Goal: Information Seeking & Learning: Learn about a topic

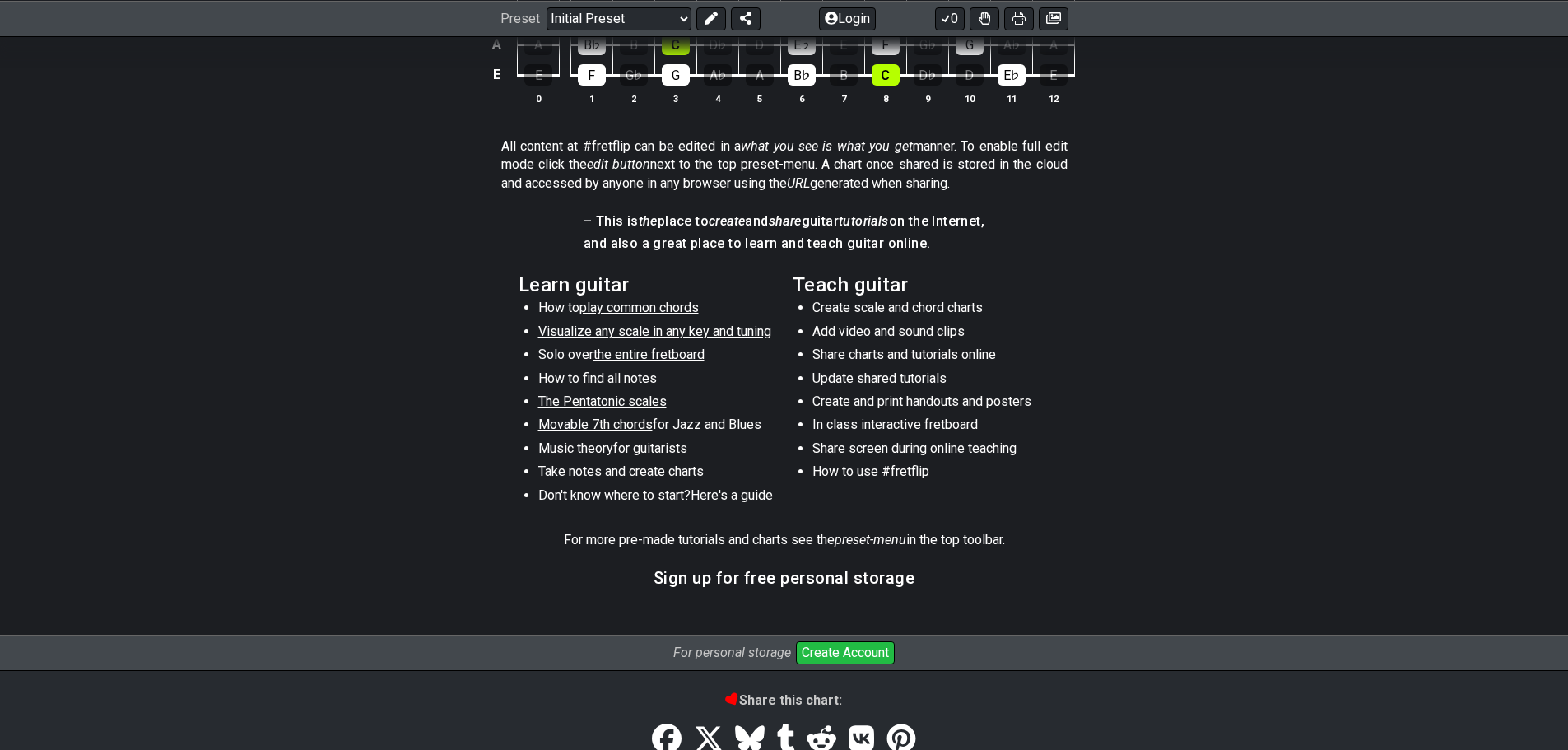
scroll to position [814, 0]
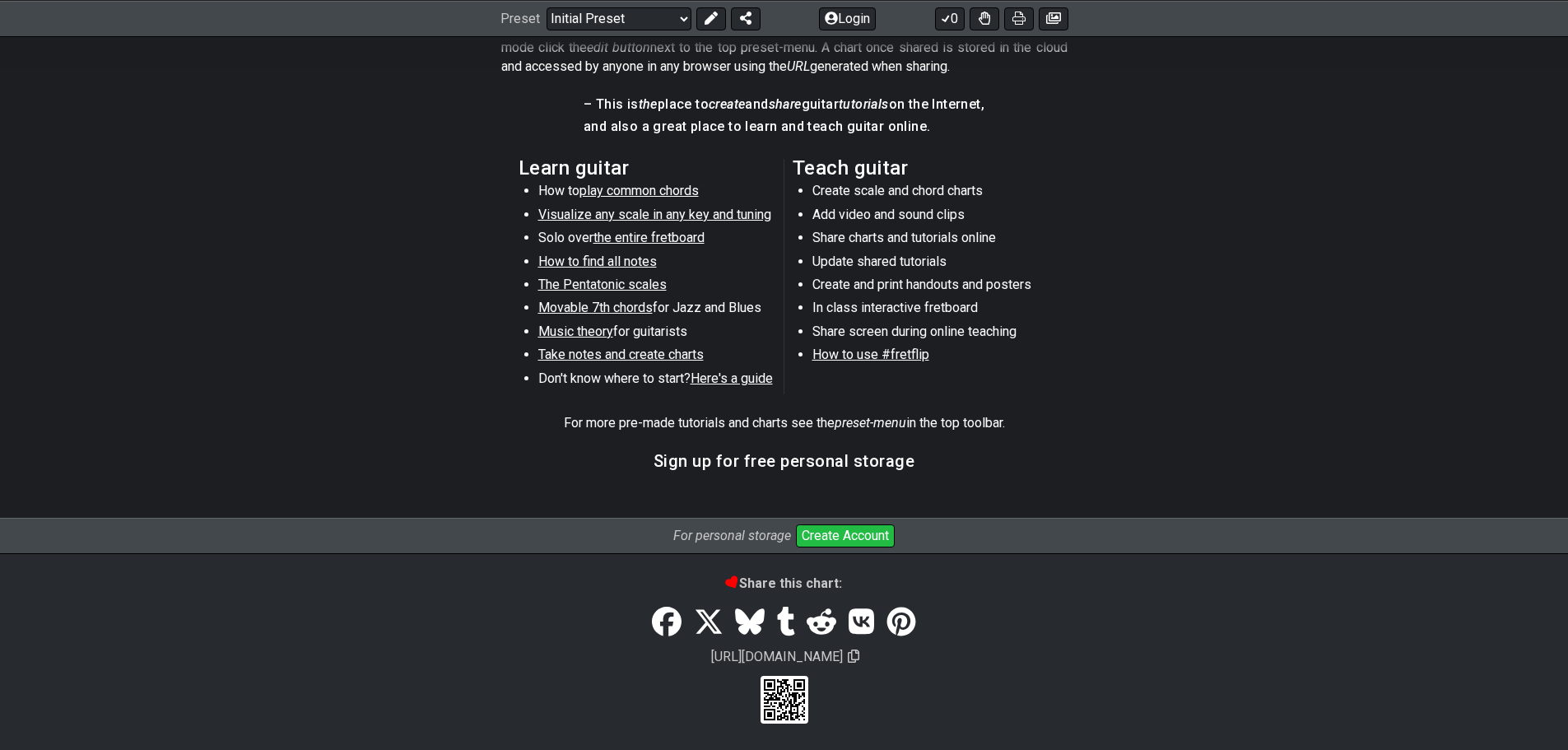
click at [618, 238] on span "the entire fretboard" at bounding box center [649, 237] width 111 height 16
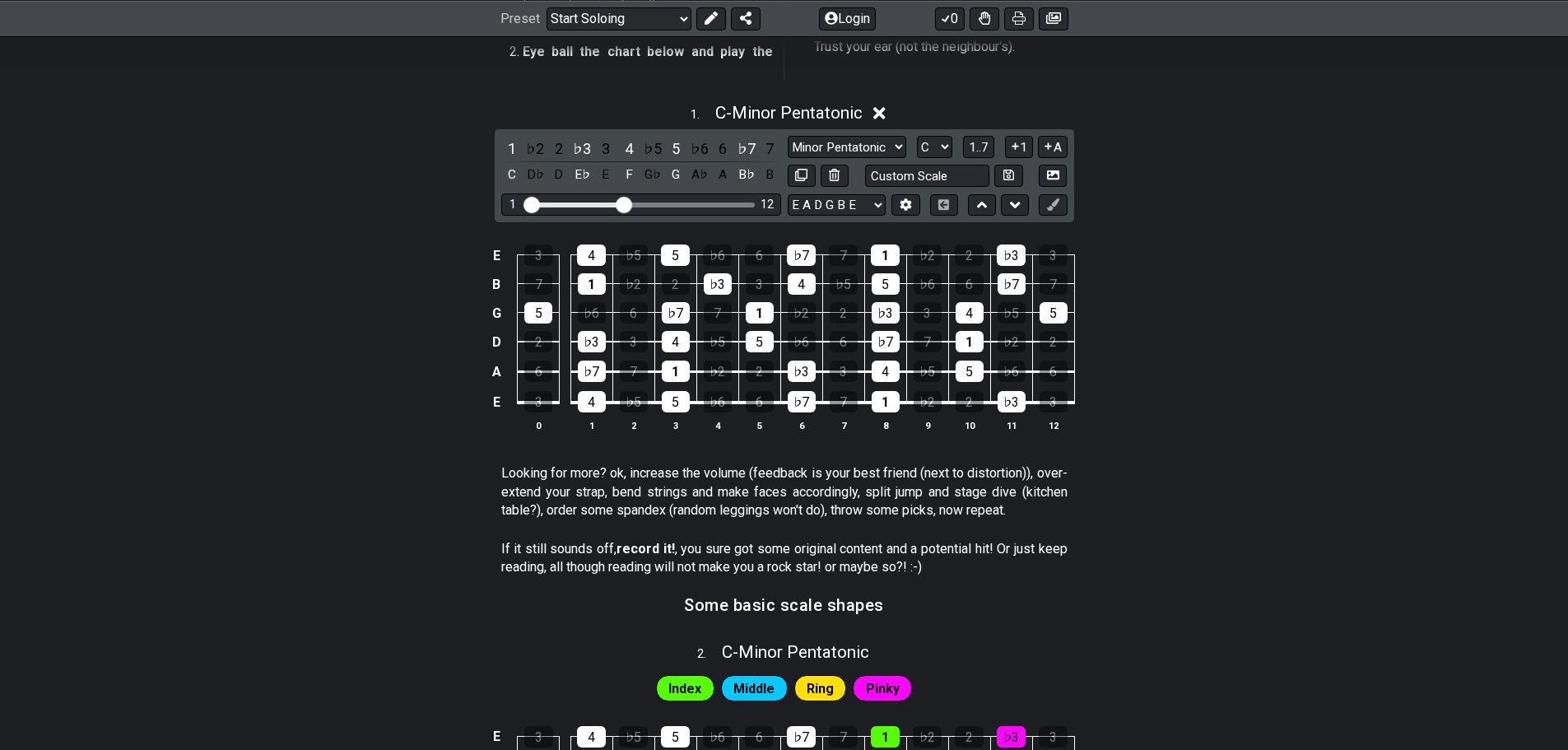
scroll to position [411, 0]
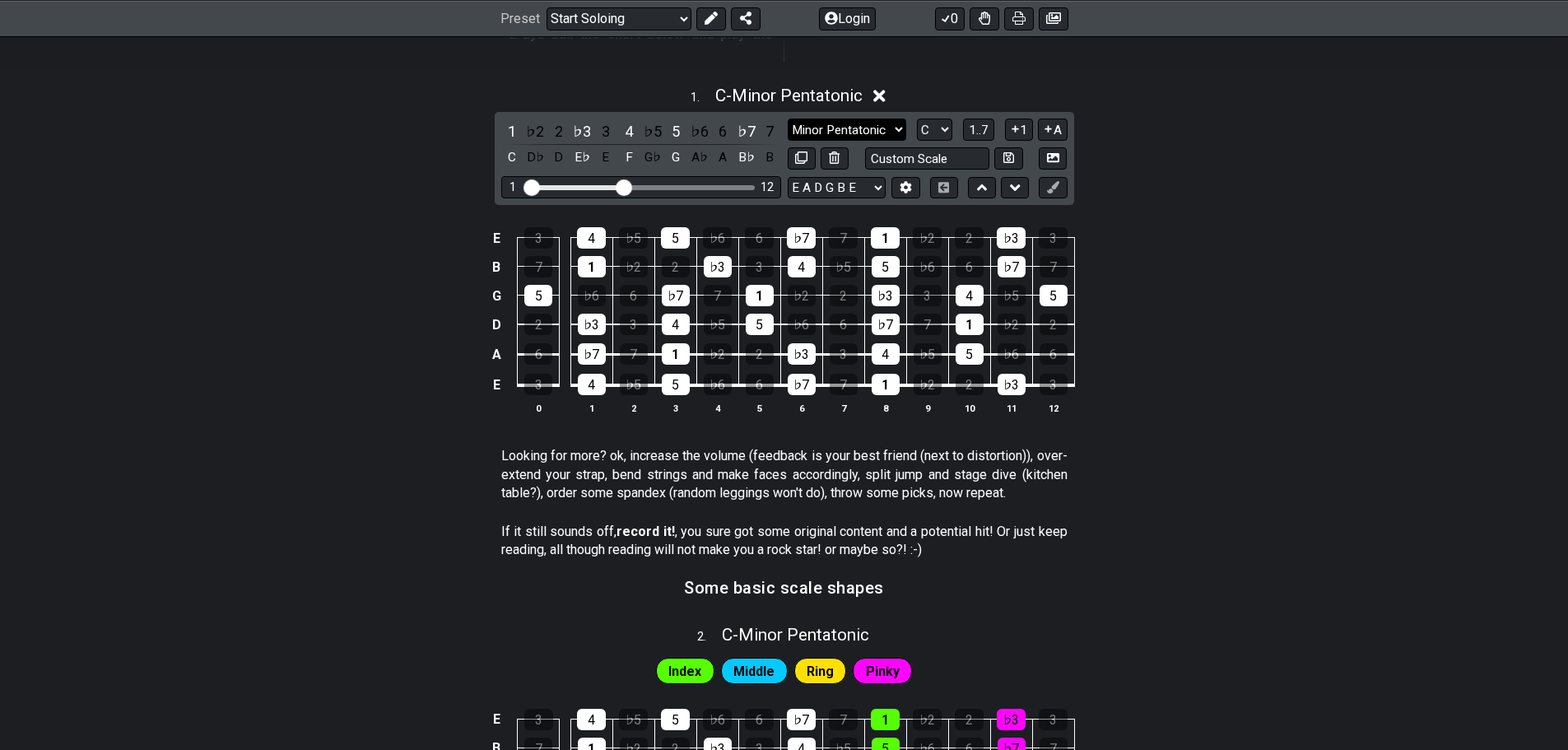
click at [892, 124] on select "Minor Pentatonic Root Minor Pentatonic Major Pentatonic Minor Blues Major Blues…" at bounding box center [846, 129] width 118 height 23
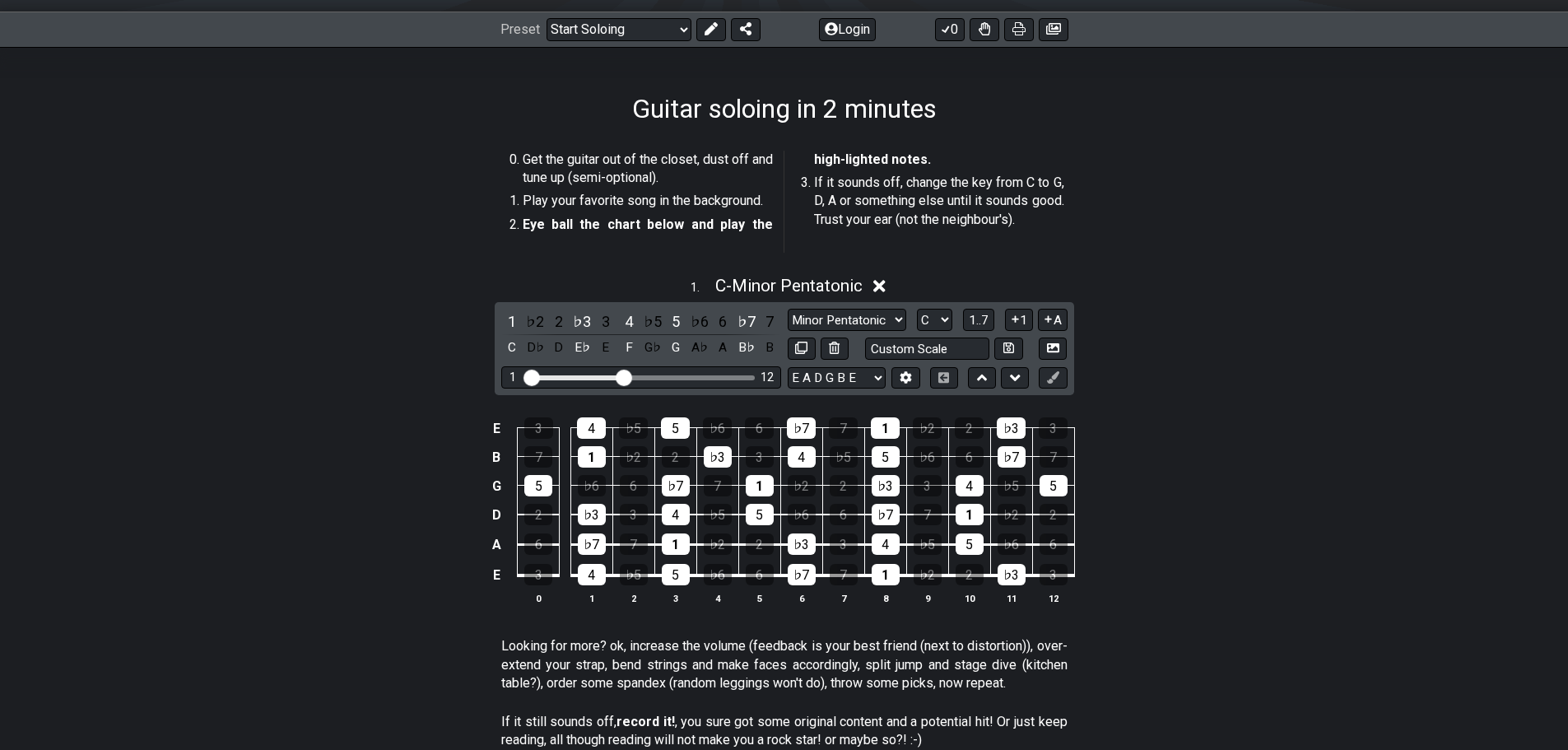
scroll to position [0, 0]
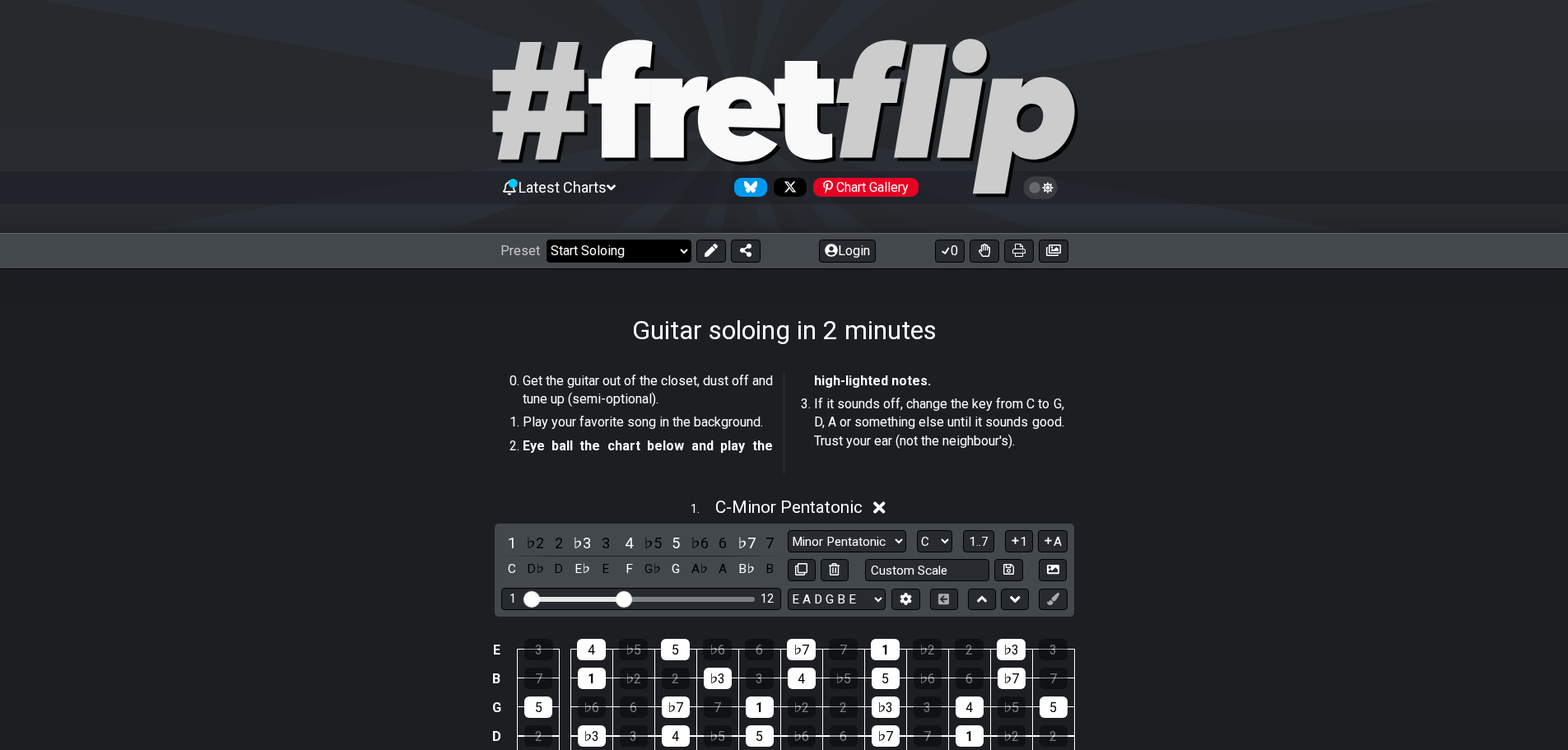
click at [643, 250] on select "Welcome to #fretflip! Initial Preset Custom Preset Minor Pentatonic Major Penta…" at bounding box center [618, 251] width 145 height 23
click at [546, 240] on select "Welcome to #fretflip! Initial Preset Custom Preset Minor Pentatonic Major Penta…" at bounding box center [618, 251] width 145 height 23
select select "/musical-notes-explained"
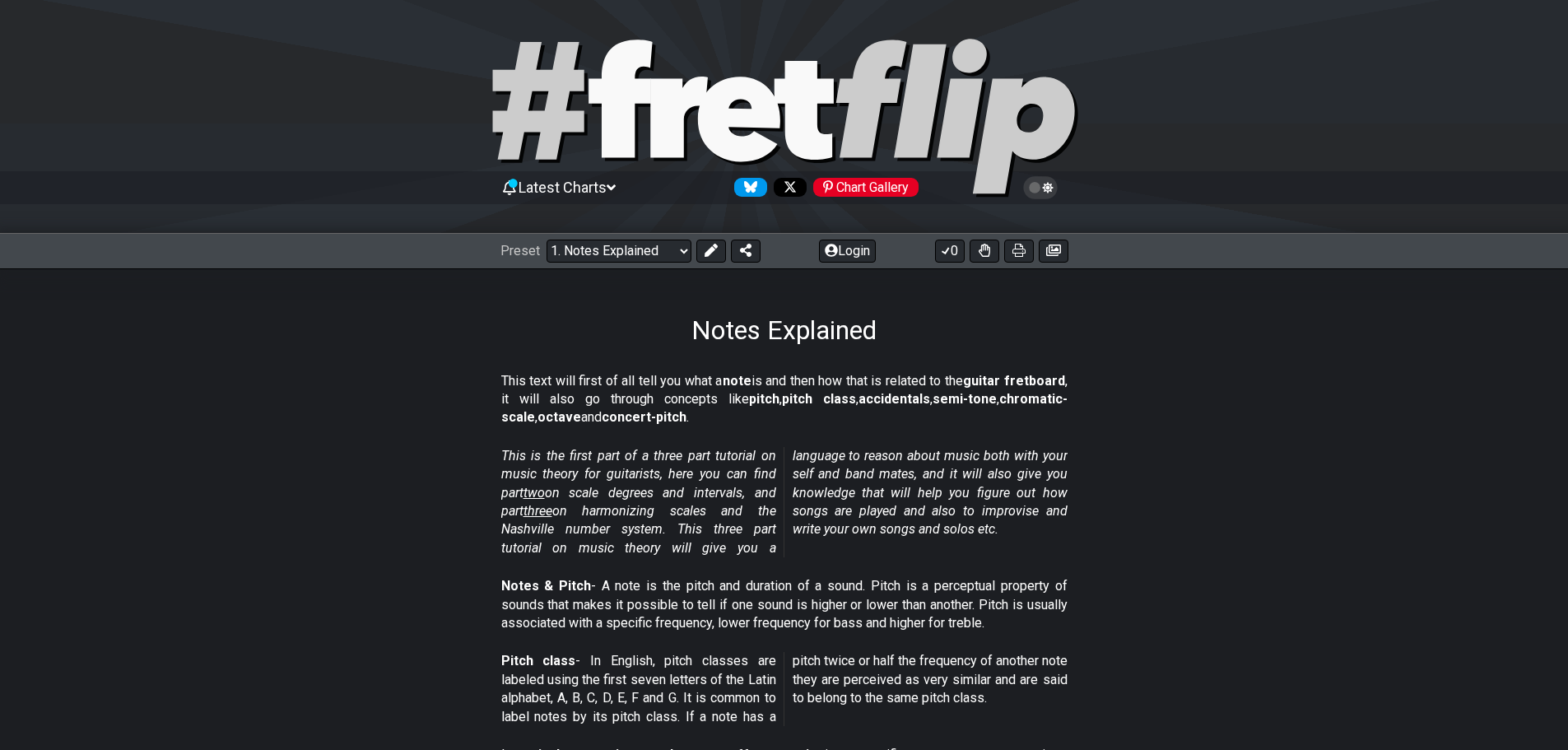
drag, startPoint x: 1166, startPoint y: 0, endPoint x: 1449, endPoint y: 387, distance: 479.4
click at [1449, 387] on section "This text will first of all tell you what a note is and then how that is relate…" at bounding box center [784, 402] width 1568 height 75
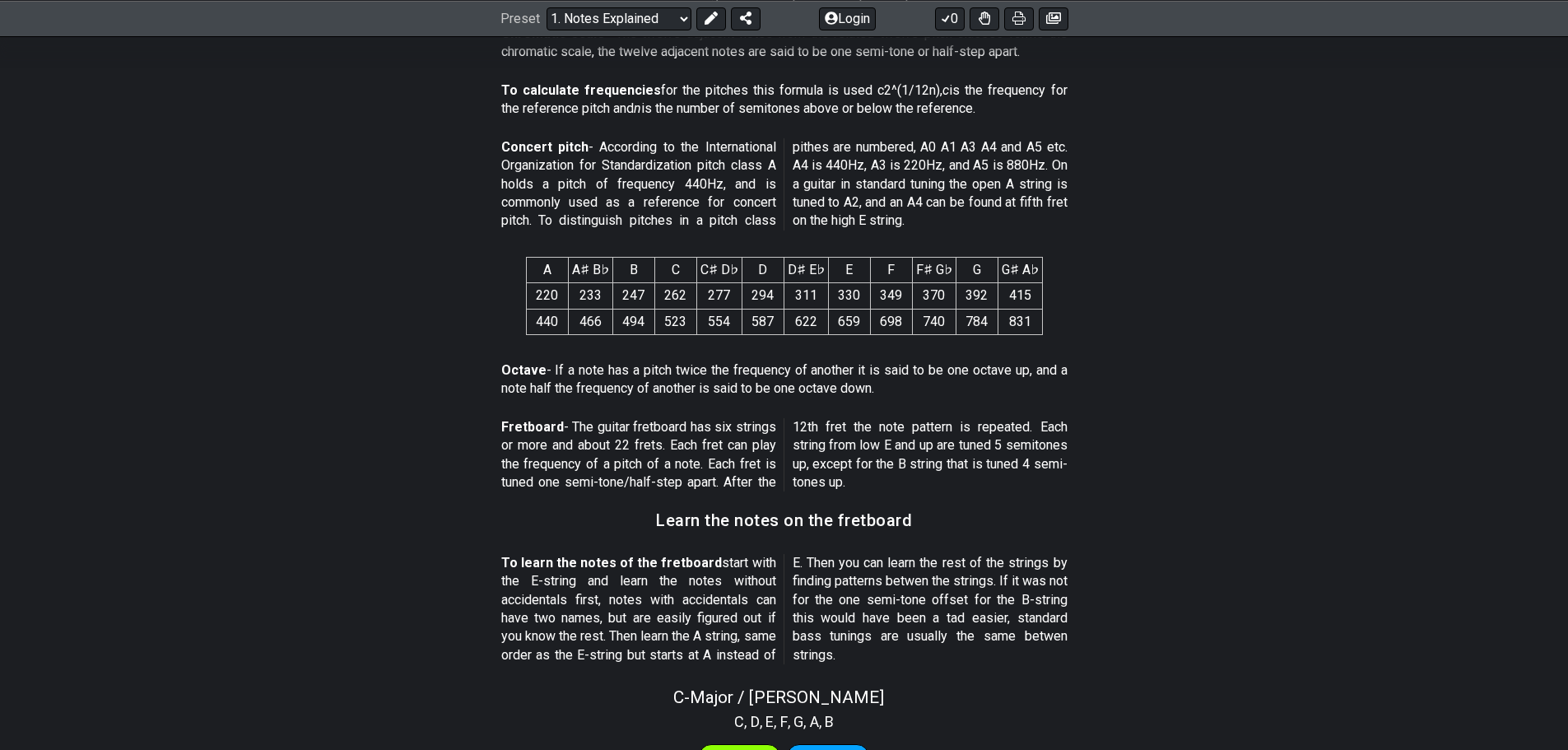
scroll to position [1234, 0]
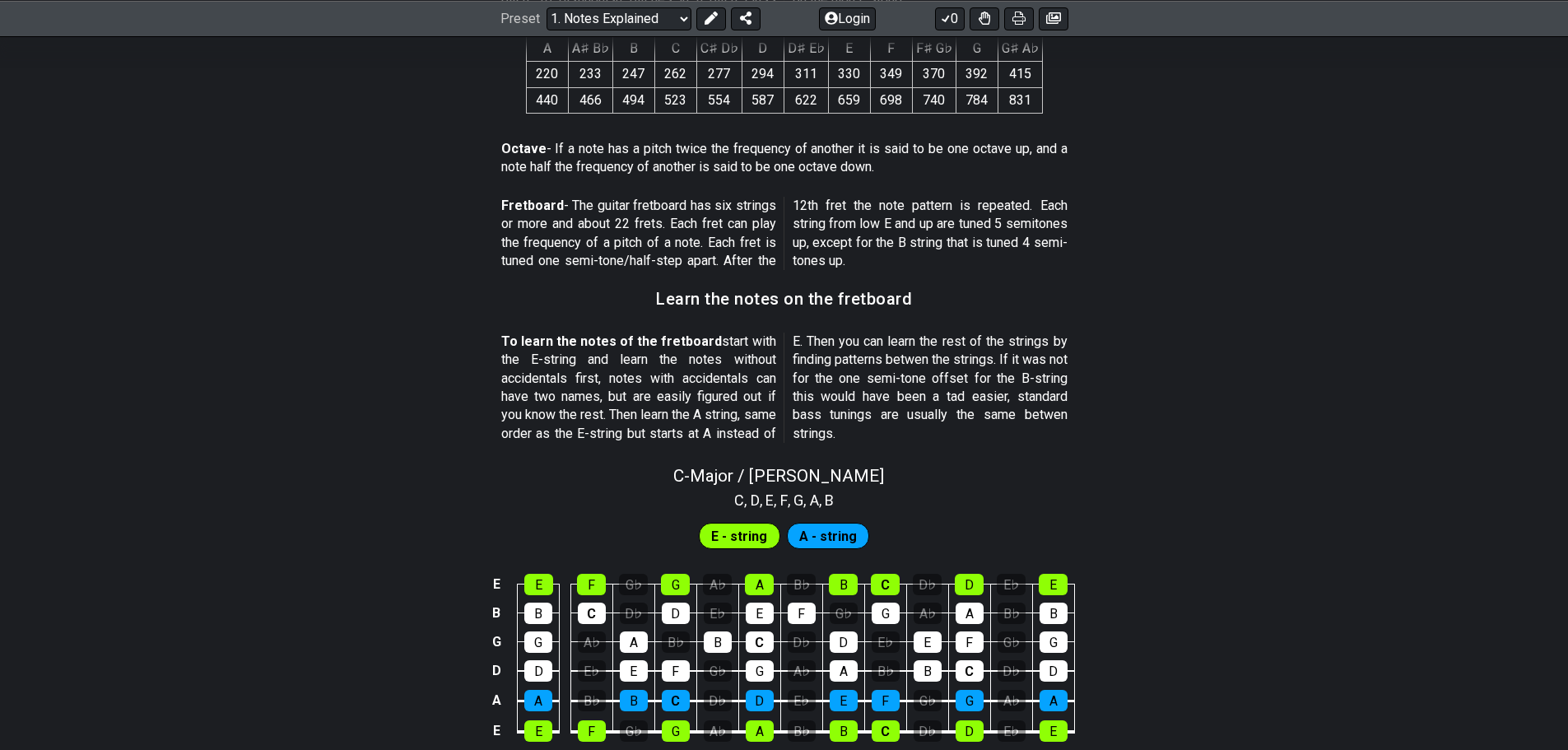
click at [815, 535] on span "A - string" at bounding box center [828, 536] width 58 height 23
click at [724, 532] on span "E - string" at bounding box center [739, 536] width 56 height 23
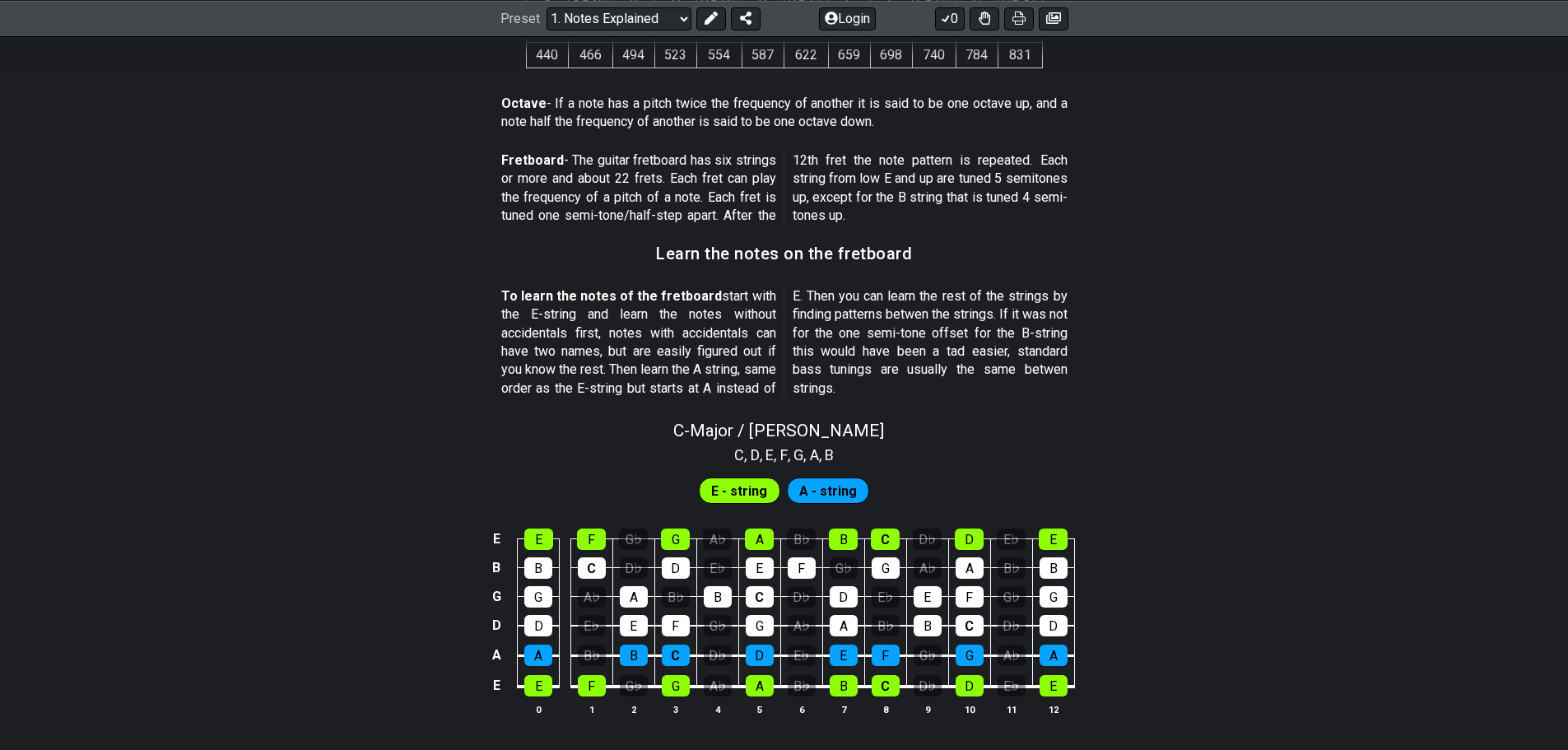
scroll to position [1295, 0]
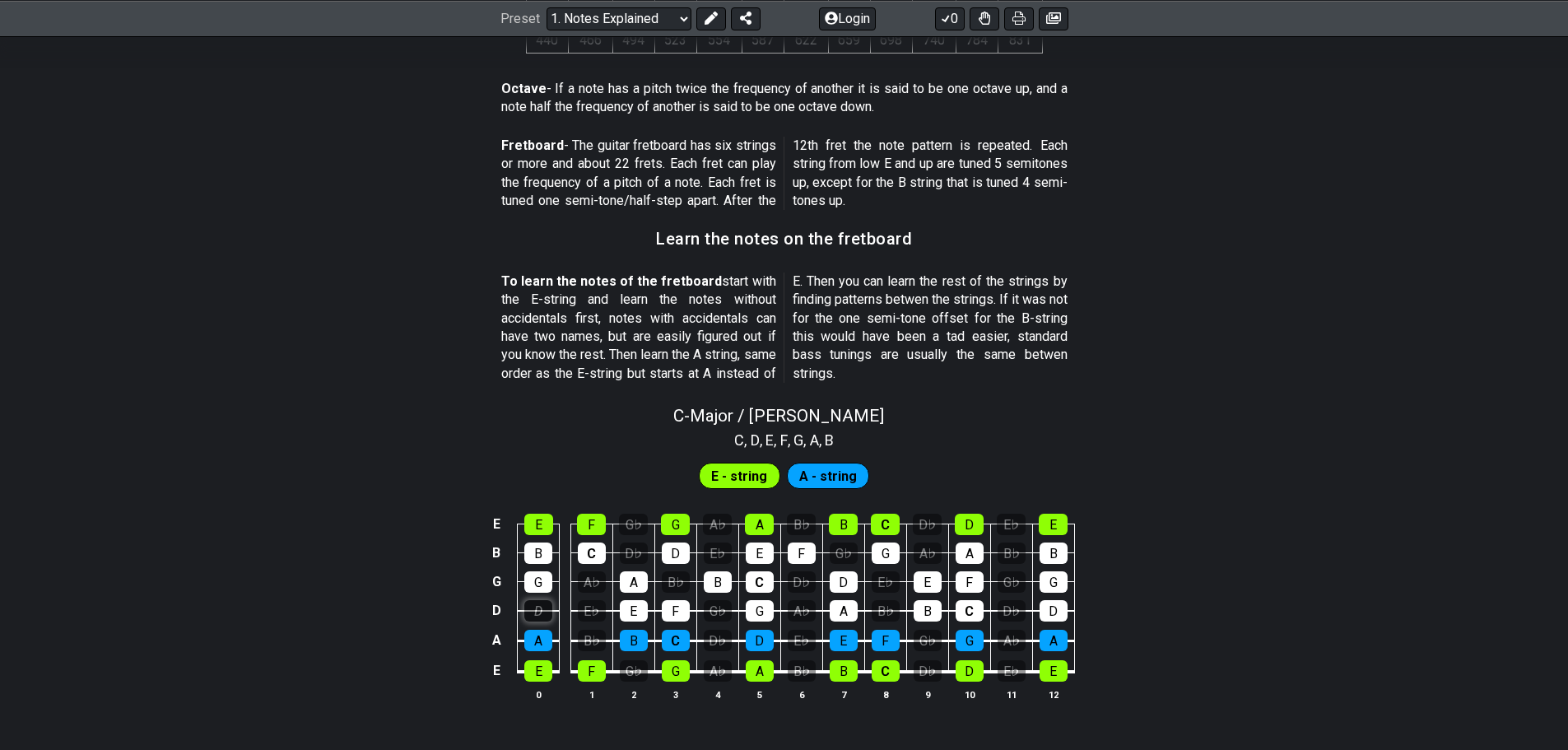
click at [536, 606] on div "D" at bounding box center [538, 611] width 28 height 22
click at [531, 612] on div "D" at bounding box center [538, 611] width 28 height 22
click at [531, 673] on div "E" at bounding box center [538, 671] width 28 height 22
click at [531, 671] on div "E" at bounding box center [538, 671] width 28 height 22
click at [531, 670] on div "E" at bounding box center [538, 671] width 28 height 22
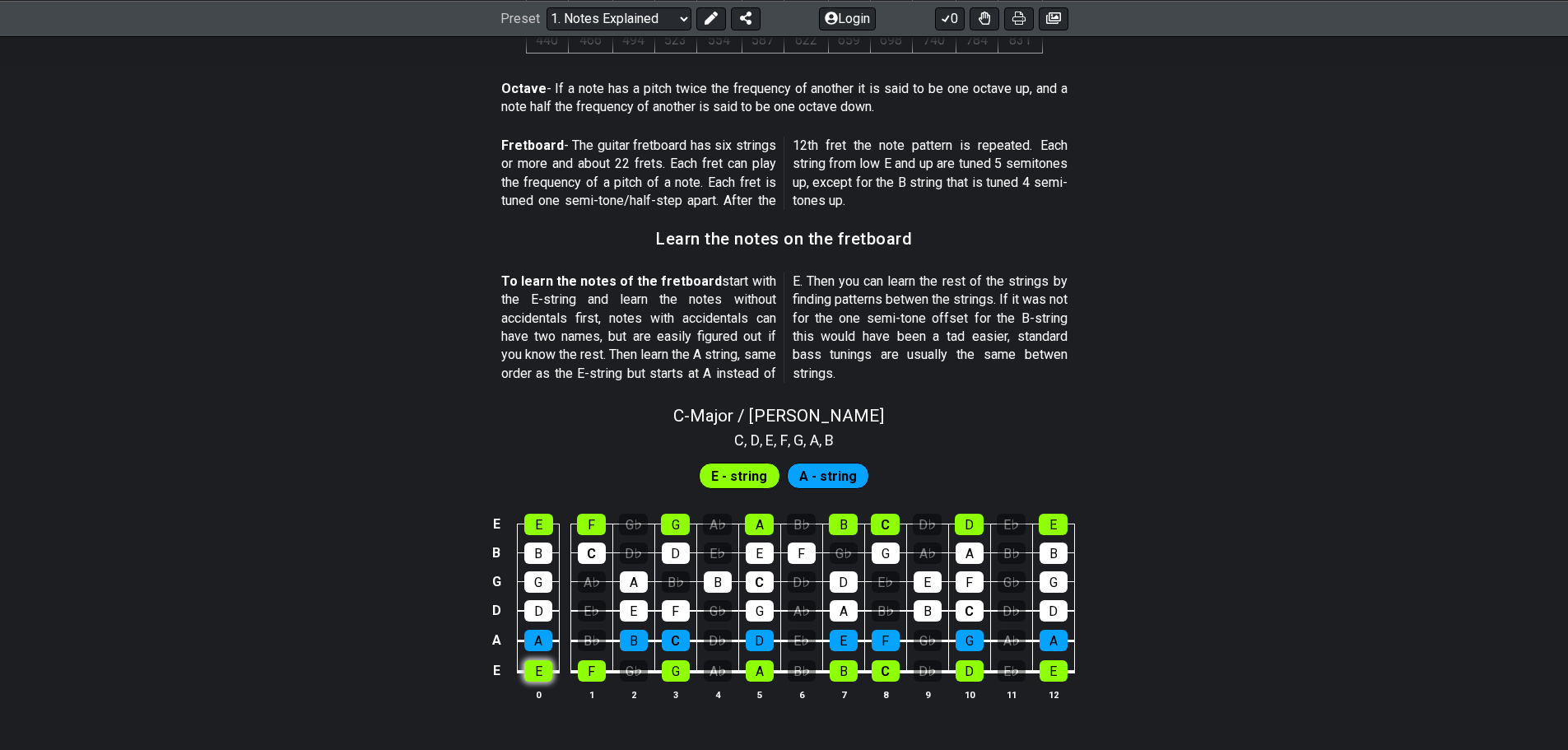
click at [531, 669] on div "E" at bounding box center [538, 671] width 28 height 22
click at [544, 669] on div "E" at bounding box center [538, 671] width 28 height 22
click at [546, 669] on div "E" at bounding box center [538, 671] width 28 height 22
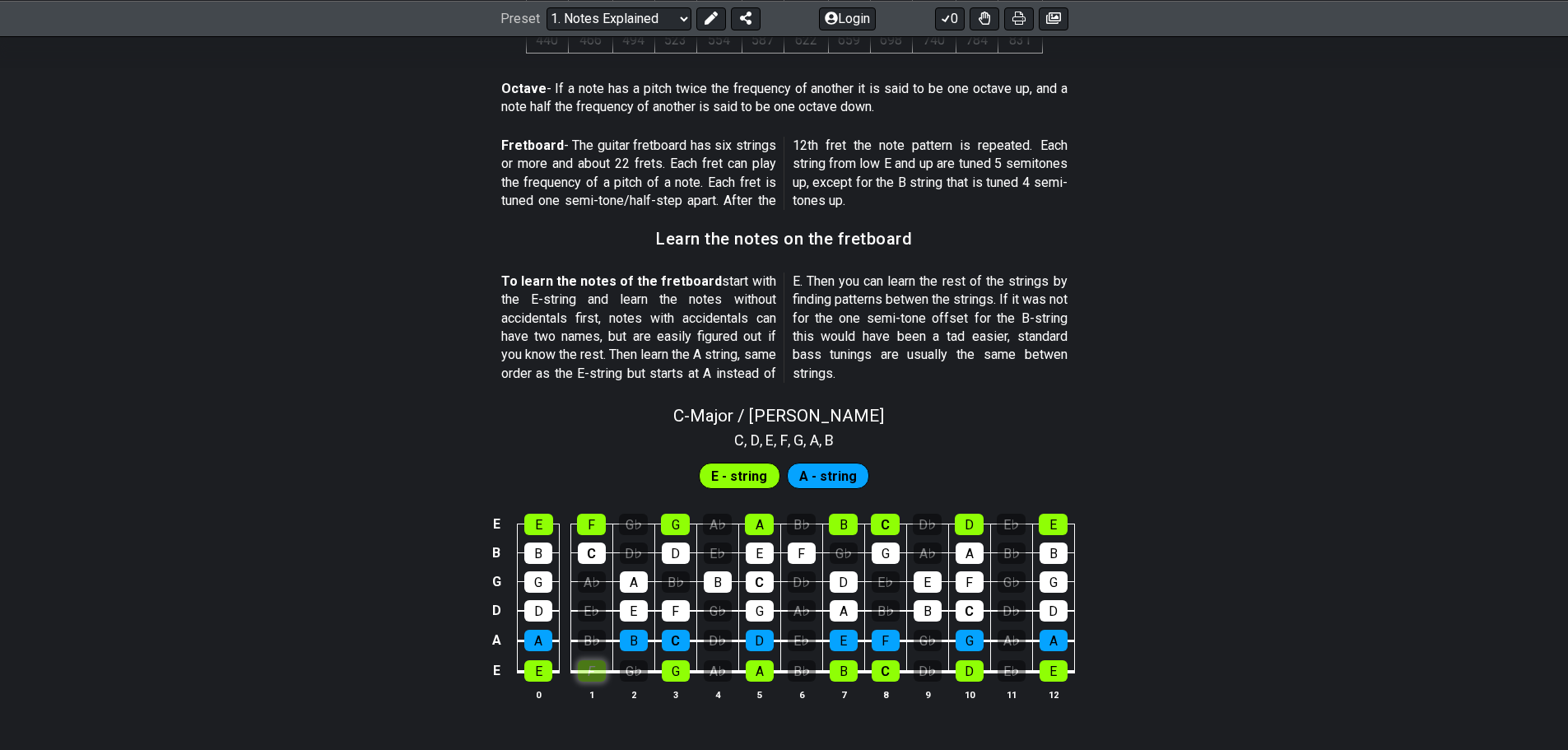
click at [583, 664] on div "F" at bounding box center [592, 671] width 28 height 22
click at [626, 664] on div "G♭" at bounding box center [634, 671] width 28 height 22
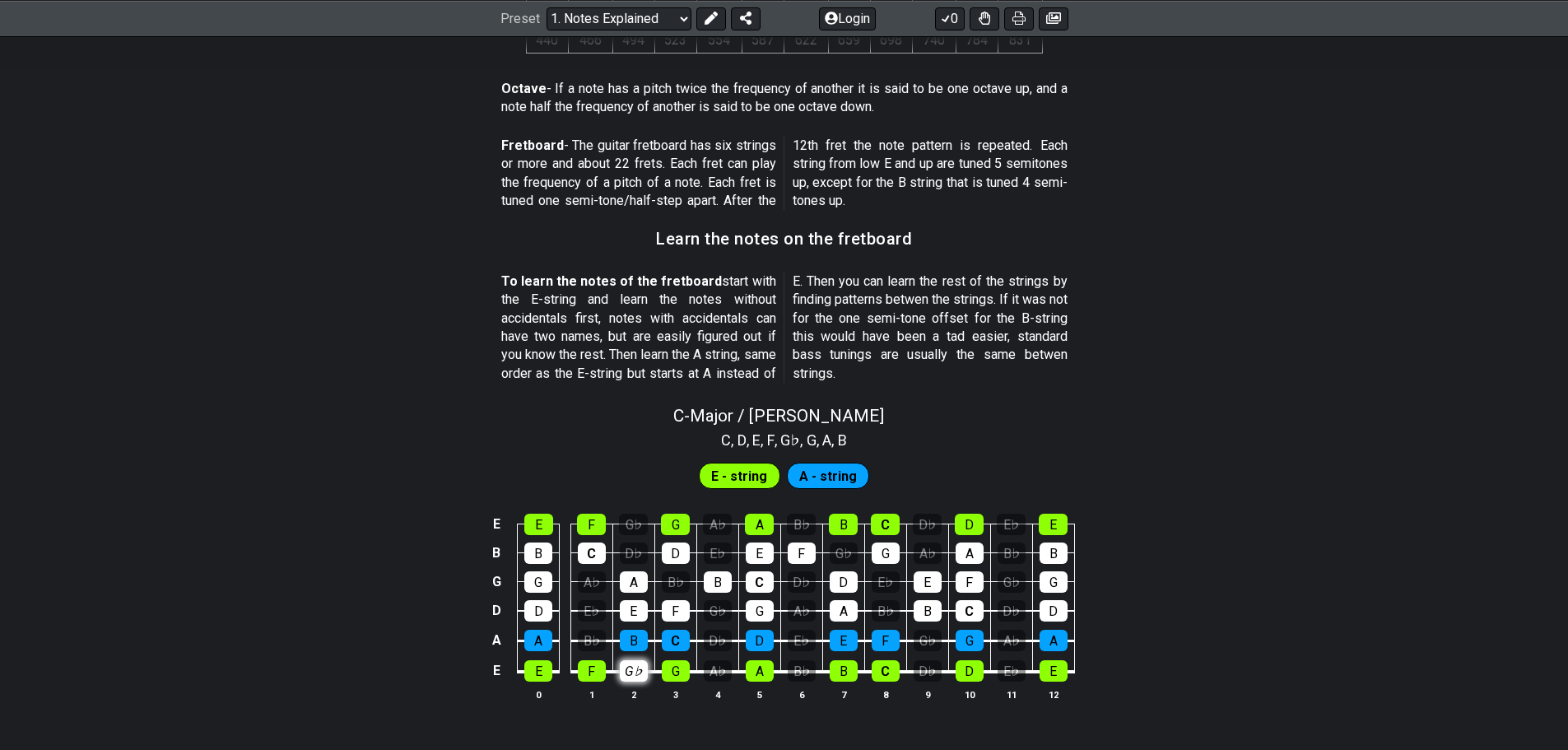
click at [626, 664] on div "G♭" at bounding box center [634, 671] width 28 height 22
click at [737, 475] on span "E - string" at bounding box center [739, 476] width 56 height 23
click at [805, 474] on span "A - string" at bounding box center [828, 476] width 58 height 23
click at [730, 418] on span "C - Major / Ionian" at bounding box center [779, 416] width 210 height 20
select select "C"
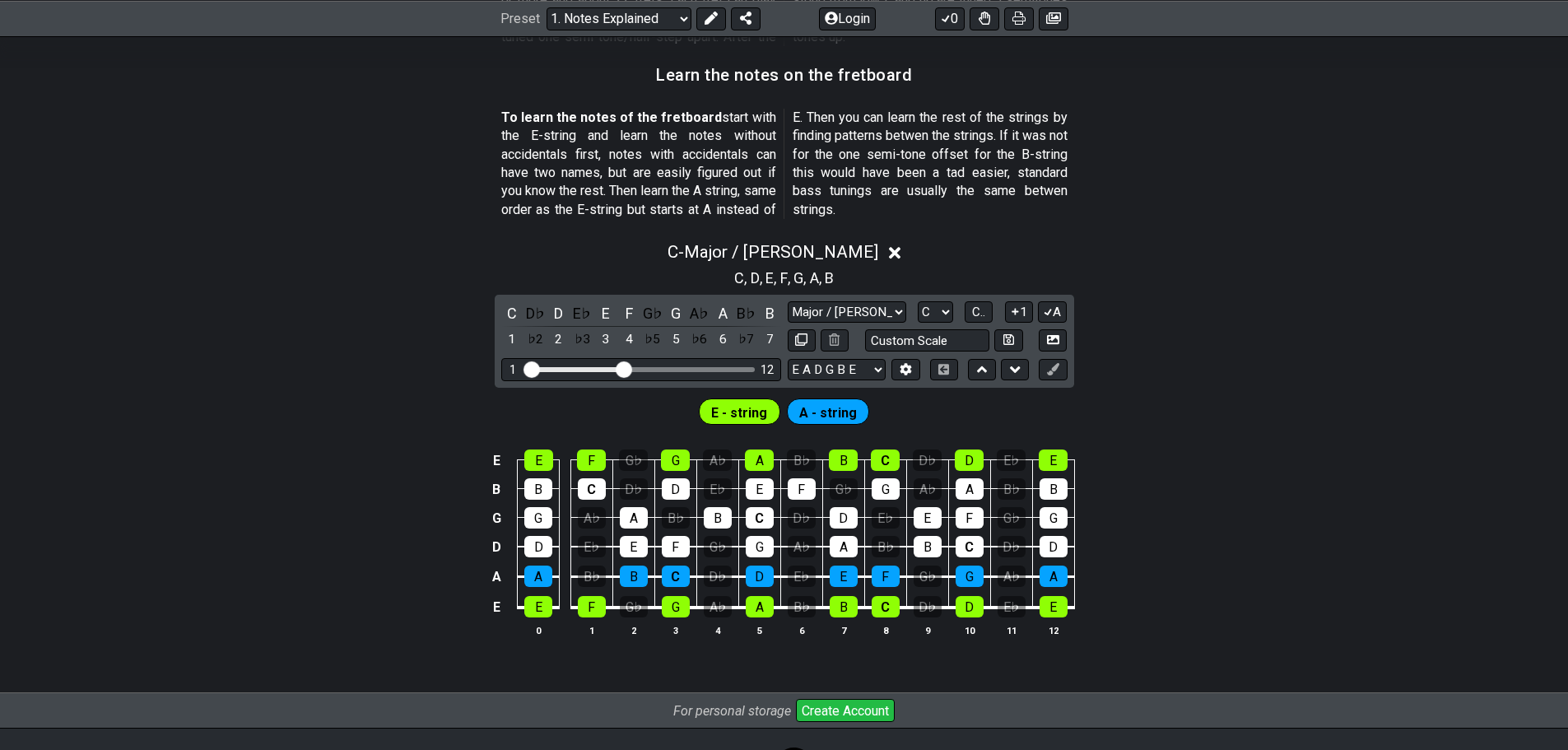
scroll to position [1460, 0]
click at [553, 312] on div "D" at bounding box center [559, 313] width 22 height 23
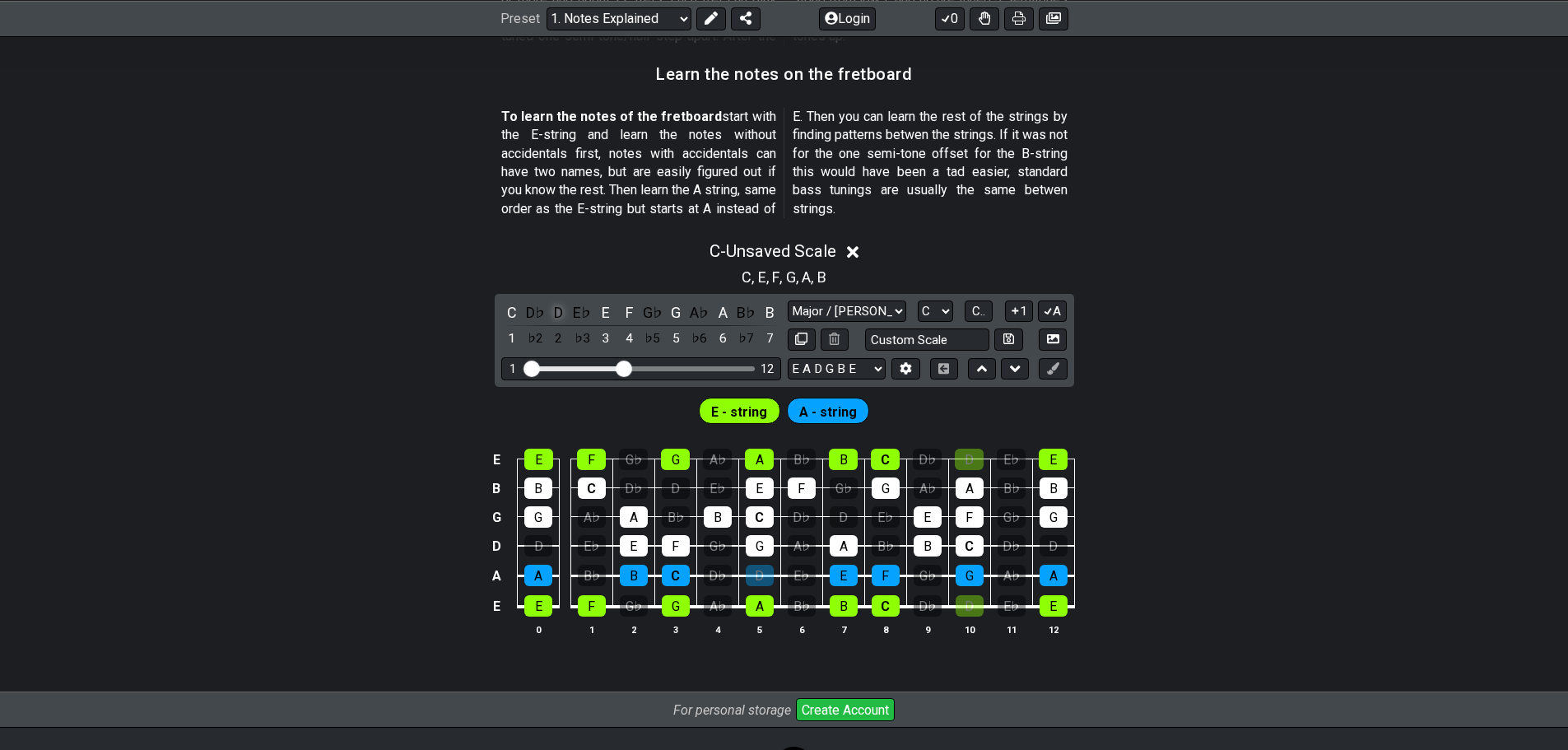
click at [558, 312] on div "D" at bounding box center [559, 313] width 22 height 23
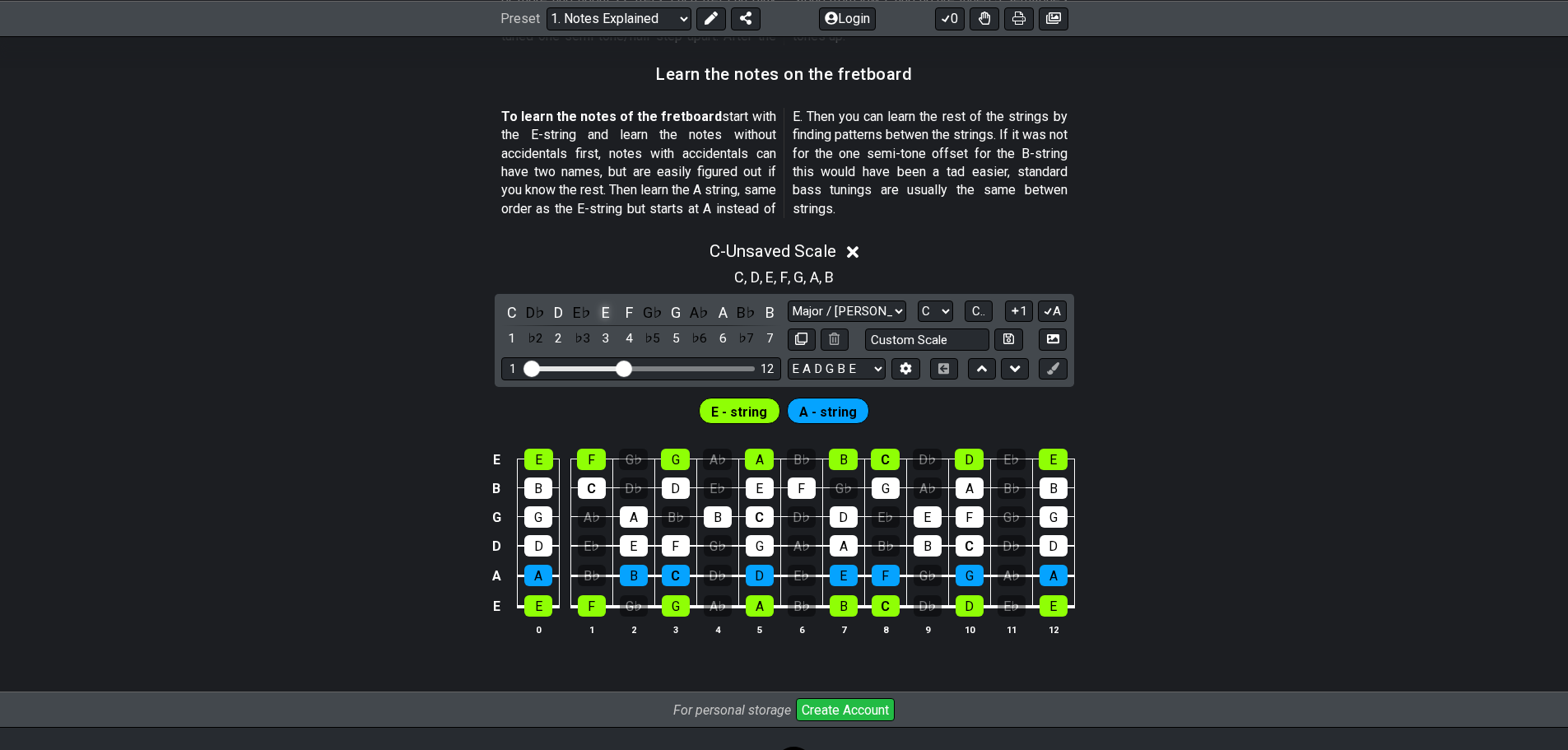
click at [608, 310] on div "E" at bounding box center [606, 313] width 22 height 23
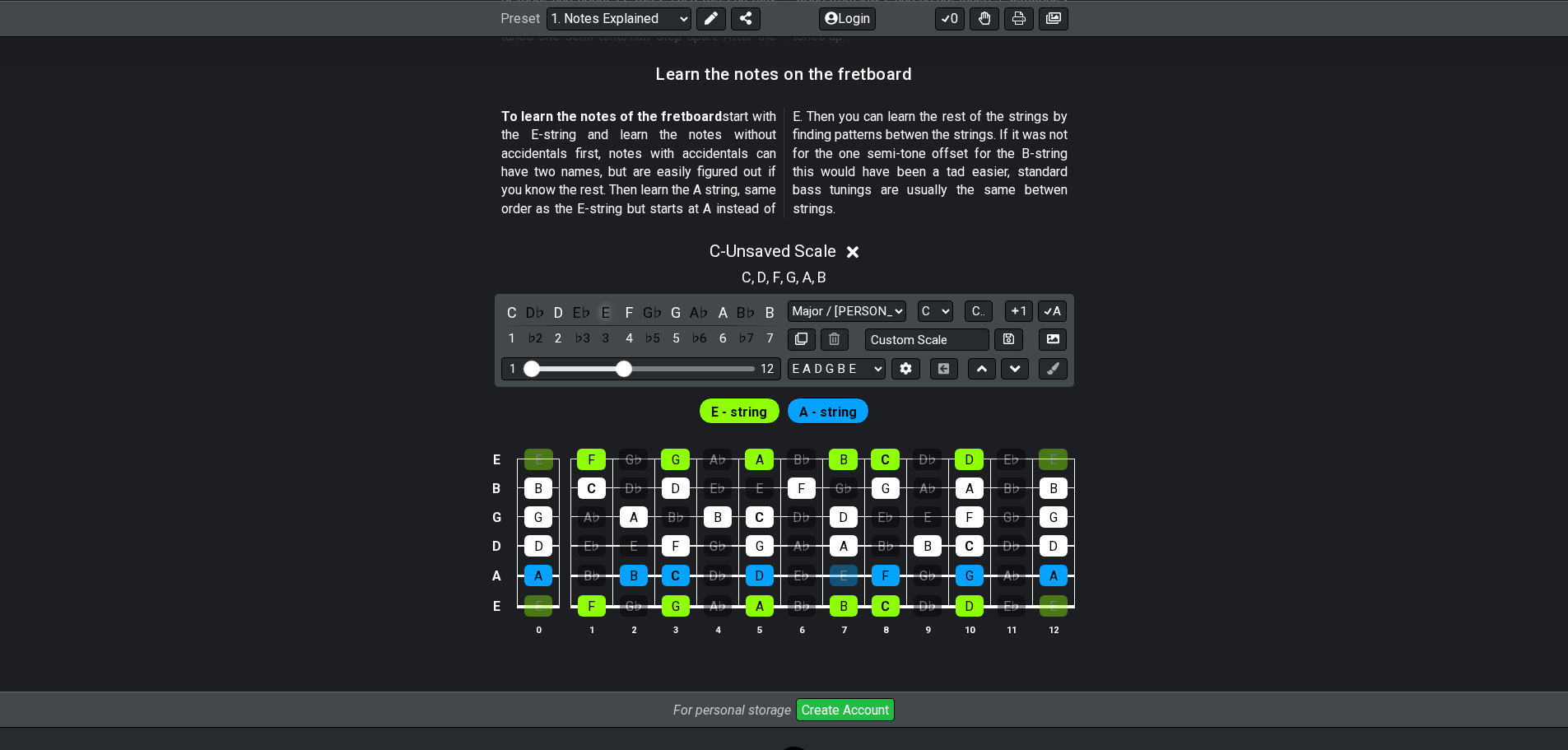
click at [608, 310] on div "E" at bounding box center [606, 313] width 22 height 23
click at [896, 309] on select "Major / Ionian Custom Scale Minor Pentatonic Major Pentatonic Minor Blues Major…" at bounding box center [846, 312] width 118 height 23
click at [788, 301] on select "Major / Ionian Custom Scale Minor Pentatonic Major Pentatonic Minor Blues Major…" at bounding box center [846, 312] width 118 height 23
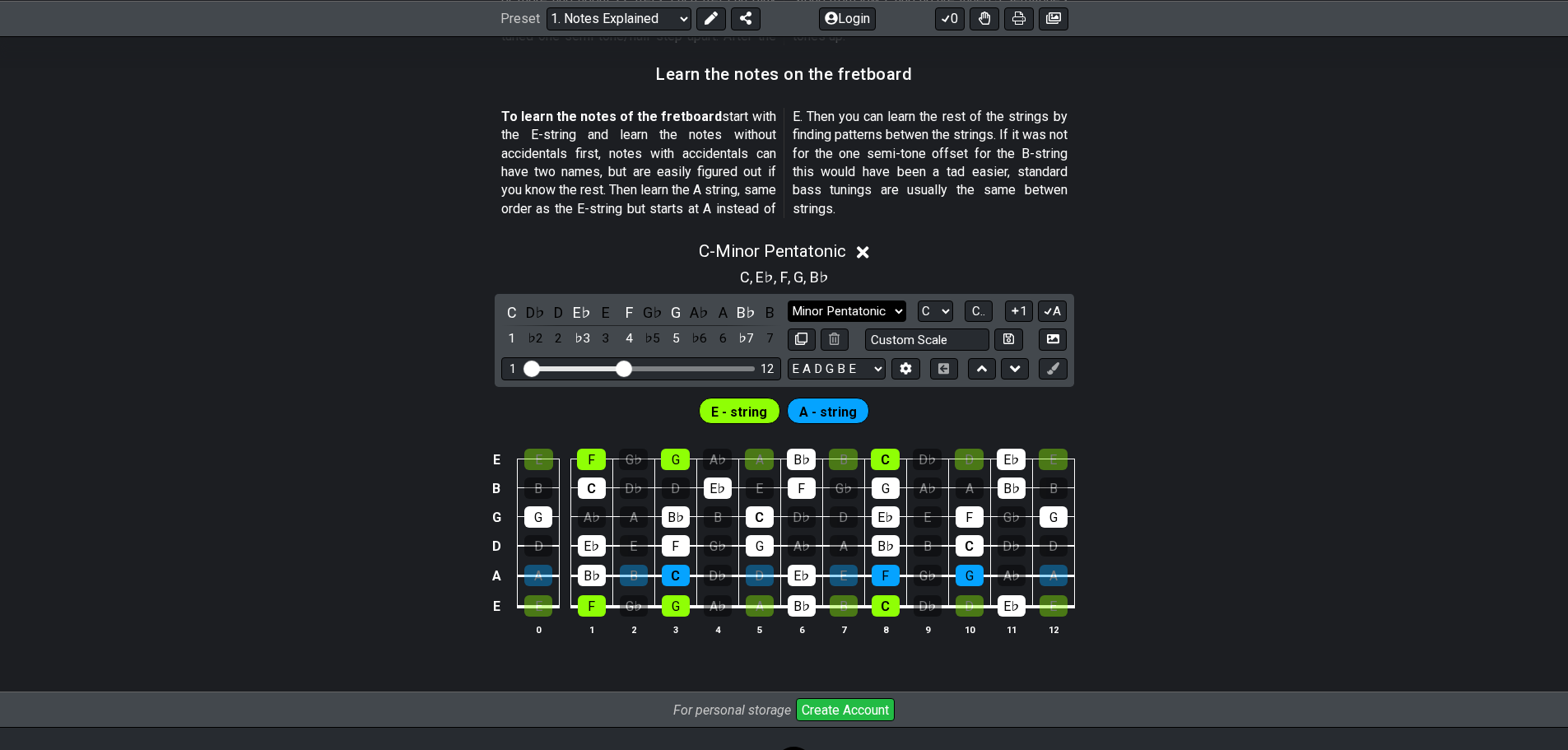
click at [839, 318] on select "Major / Ionian Custom Scale Minor Pentatonic Major Pentatonic Minor Blues Major…" at bounding box center [846, 312] width 118 height 23
select select "Major / [PERSON_NAME]"
click at [788, 301] on select "Major / Ionian Custom Scale Minor Pentatonic Major Pentatonic Minor Blues Major…" at bounding box center [846, 312] width 118 height 23
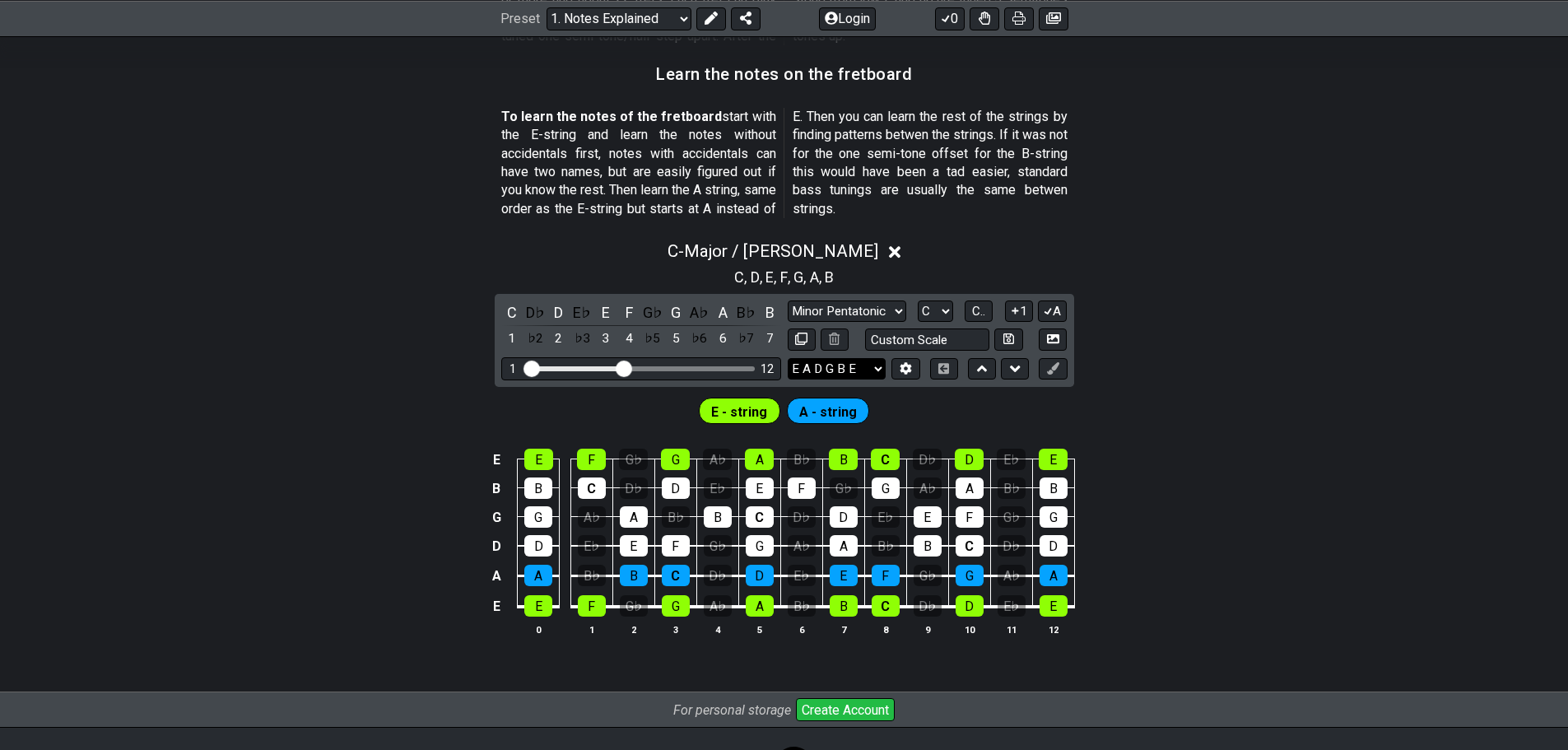
click at [860, 363] on select "E A D G B E E A D G B E E A D G B E B E A D F♯ B A D G C E A D A D G B E E♭ A♭ …" at bounding box center [836, 369] width 98 height 23
select select "D A D G B E"
click at [788, 358] on select "E A D G B E E A D G B E E A D G B E B E A D F♯ B A D G C E A D A D G B E E♭ A♭ …" at bounding box center [836, 369] width 98 height 23
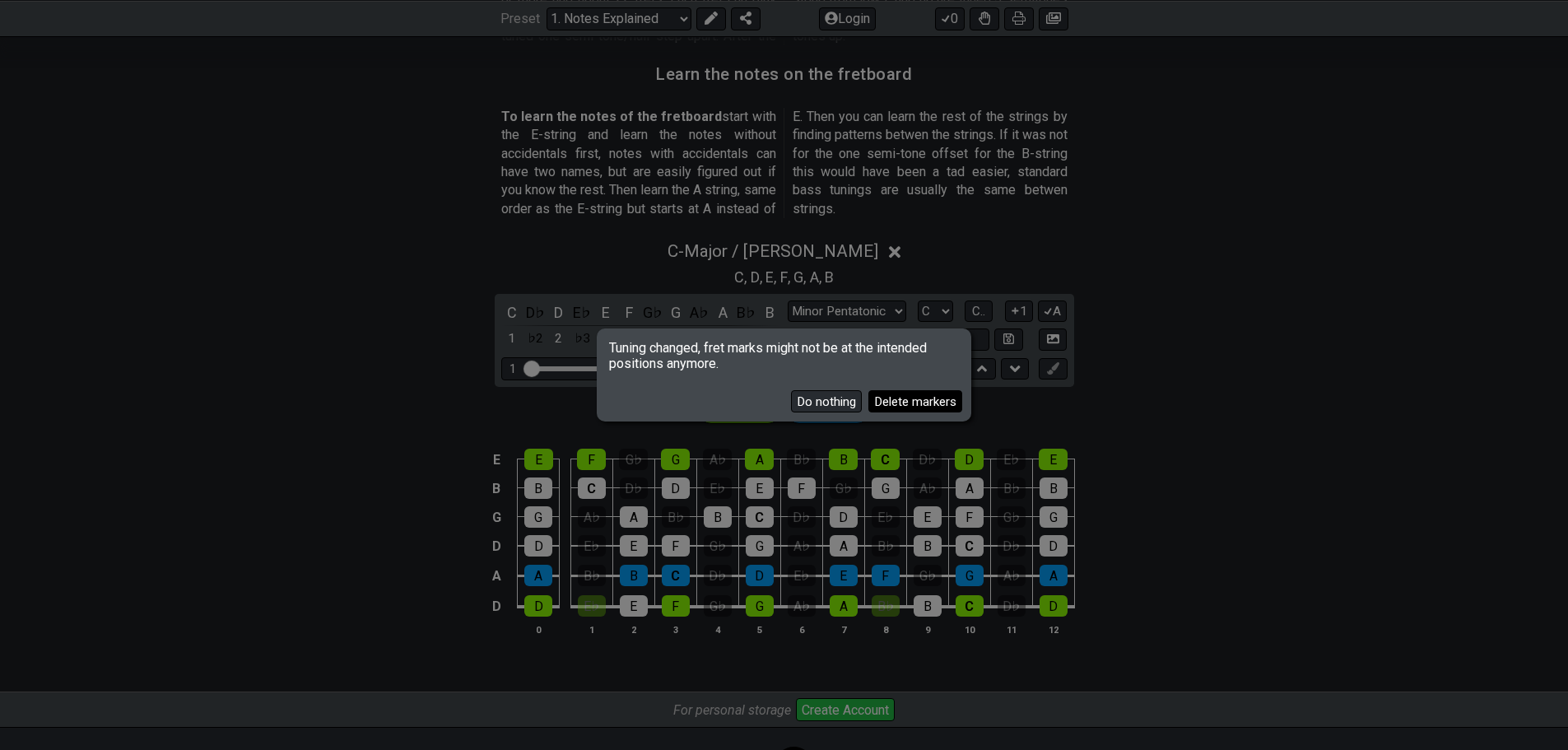
click at [903, 396] on button "Delete markers" at bounding box center [915, 401] width 94 height 23
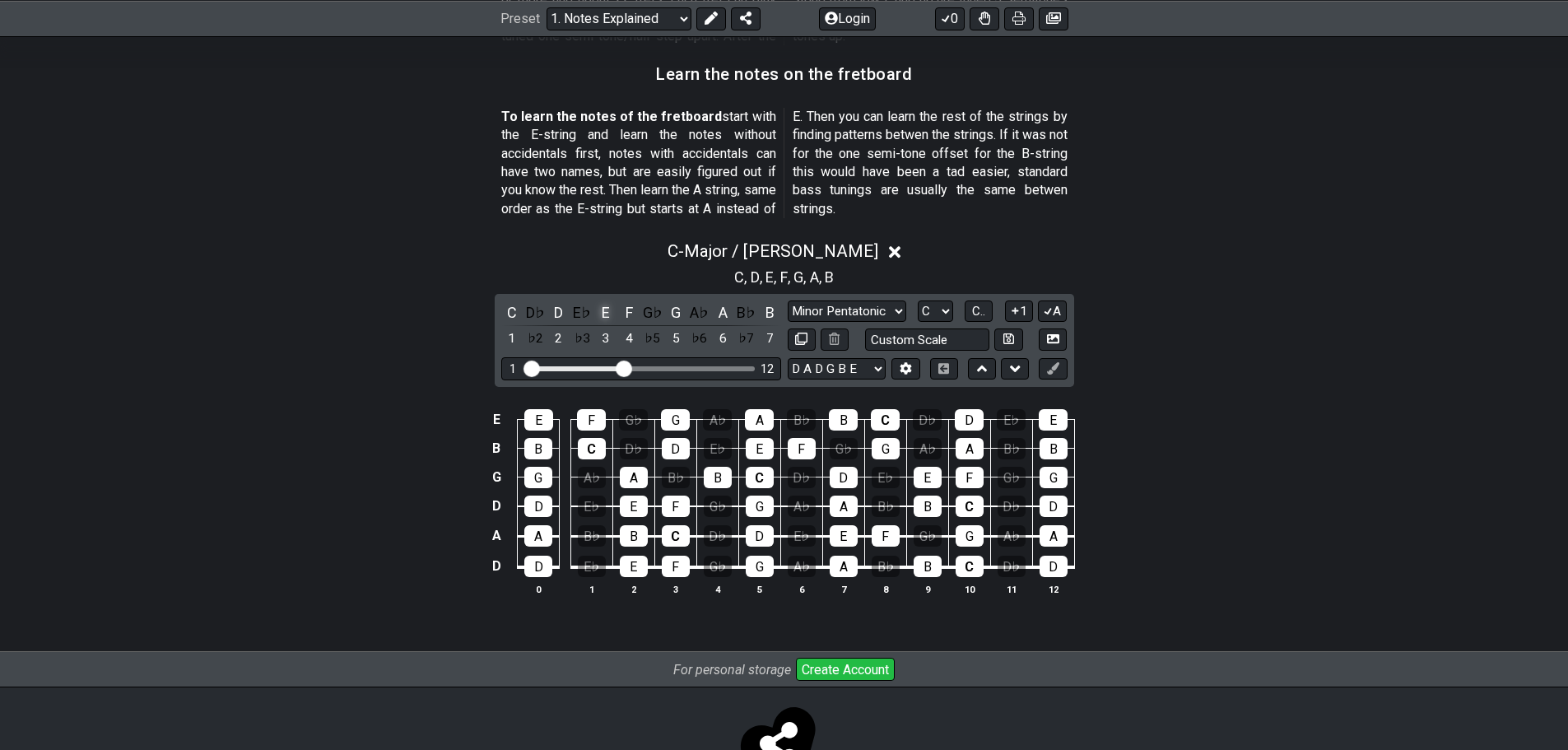
click at [609, 313] on div "E" at bounding box center [606, 313] width 22 height 23
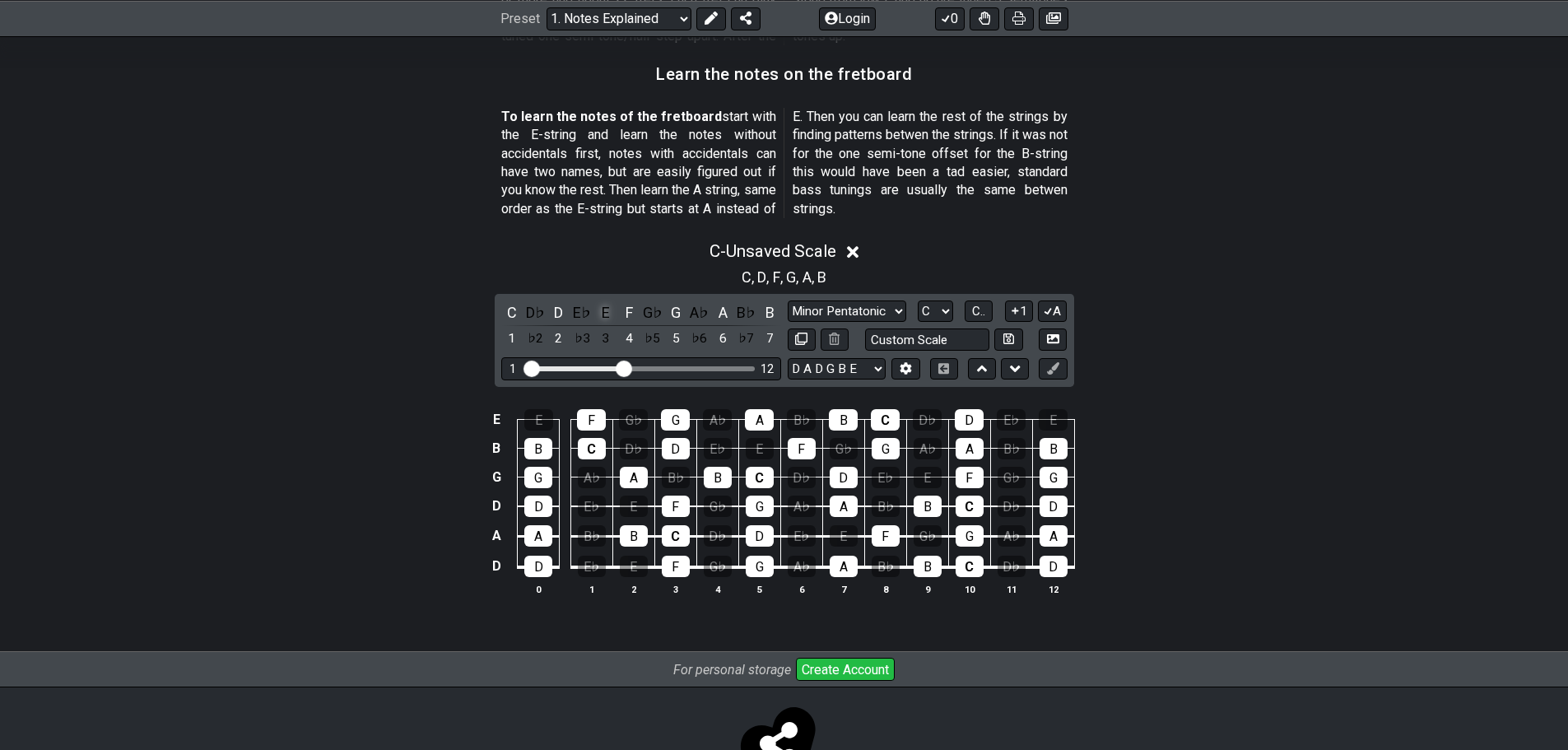
click at [609, 313] on div "E" at bounding box center [606, 313] width 22 height 23
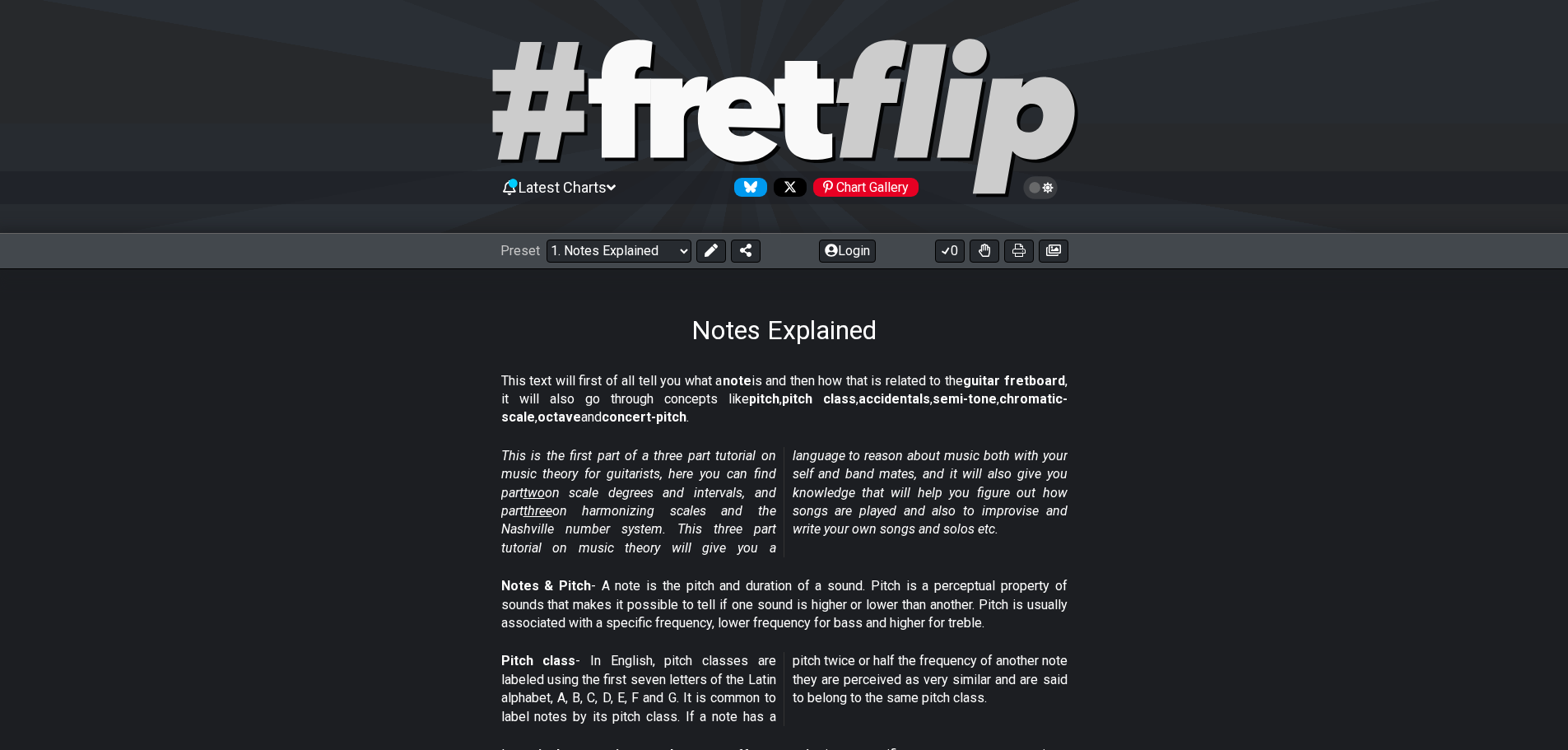
click at [1051, 196] on icon at bounding box center [1040, 188] width 34 height 23
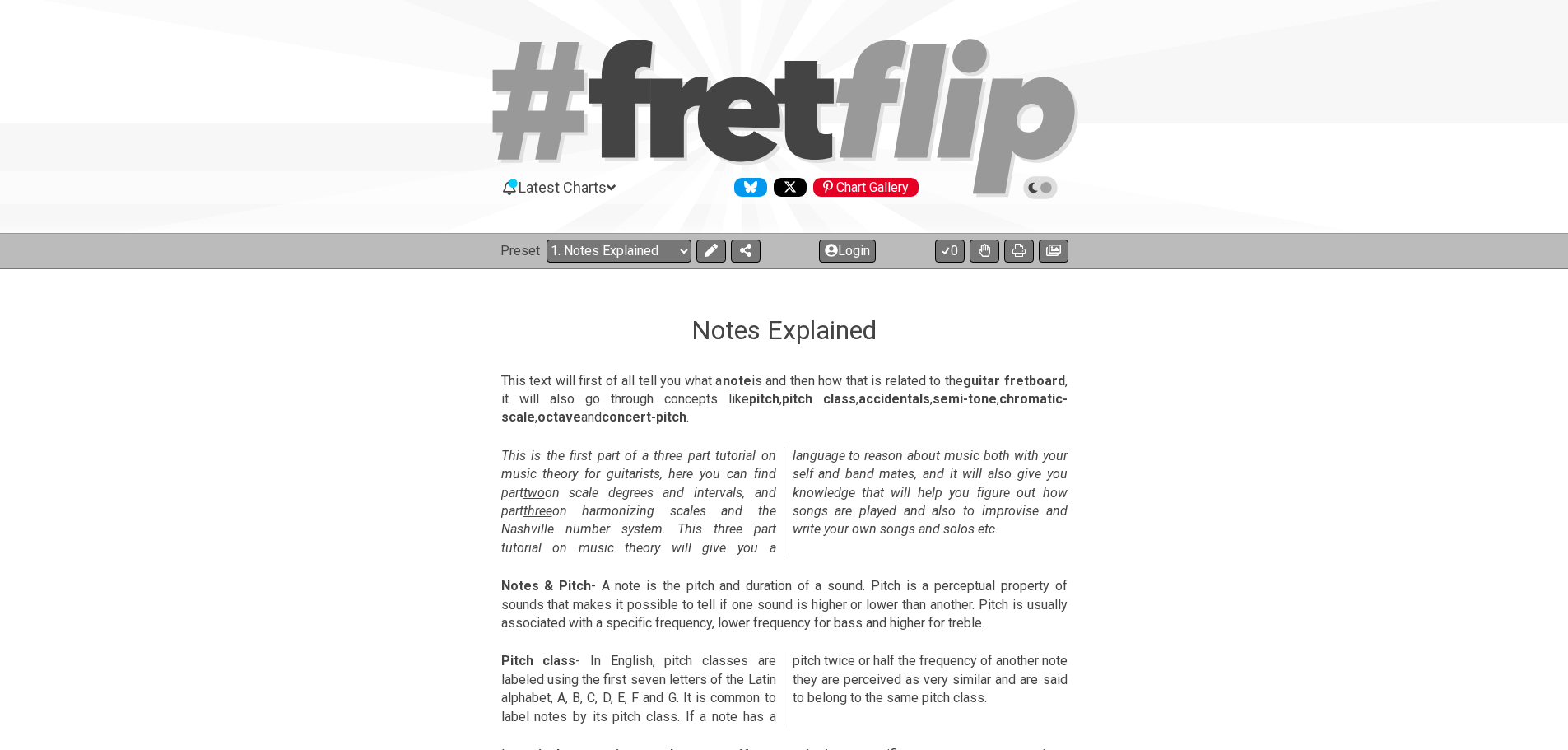
click at [1047, 194] on icon at bounding box center [1041, 188] width 15 height 15
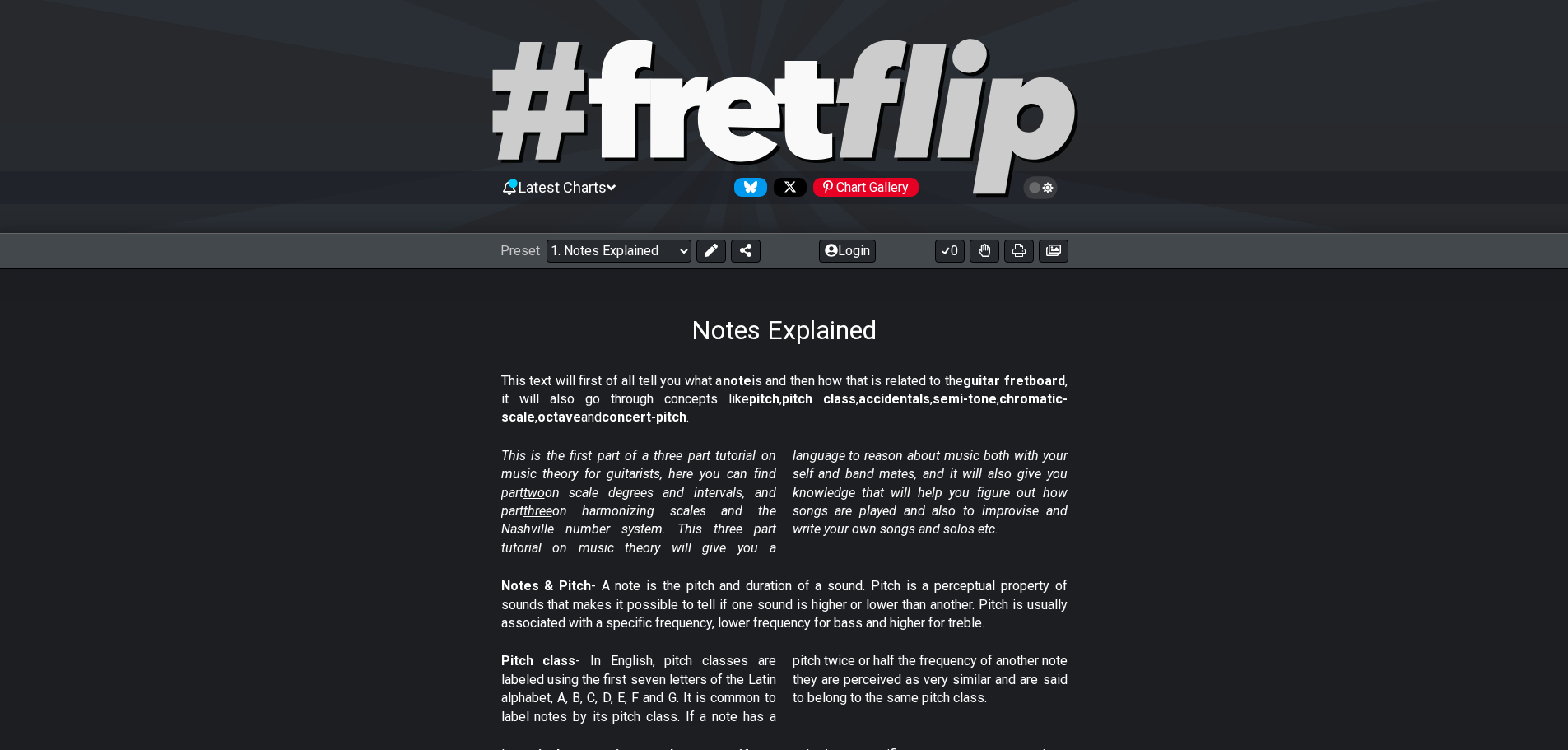
click at [593, 188] on span "Latest Charts" at bounding box center [562, 187] width 88 height 18
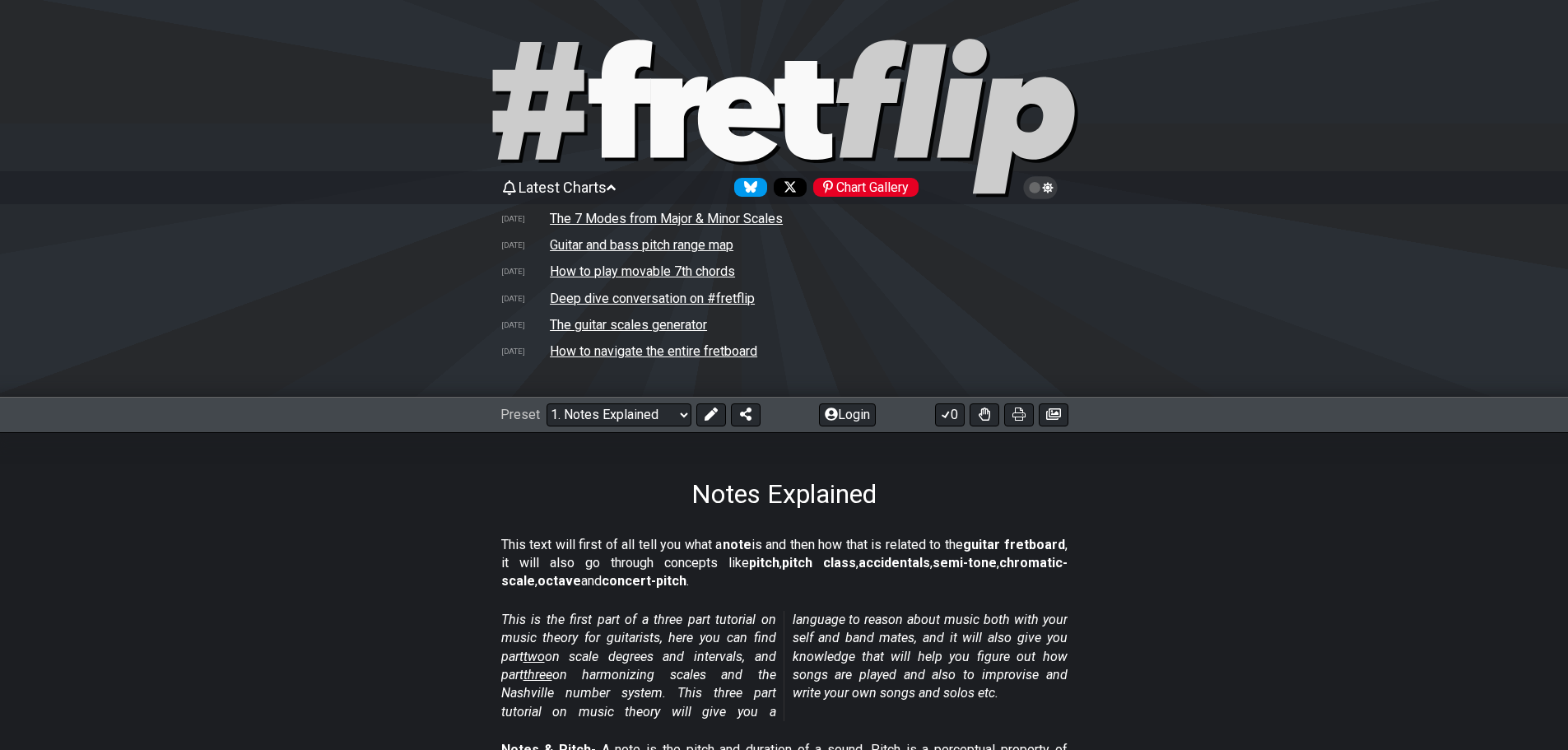
click at [602, 352] on td "How to navigate the entire fretboard" at bounding box center [654, 351] width 210 height 18
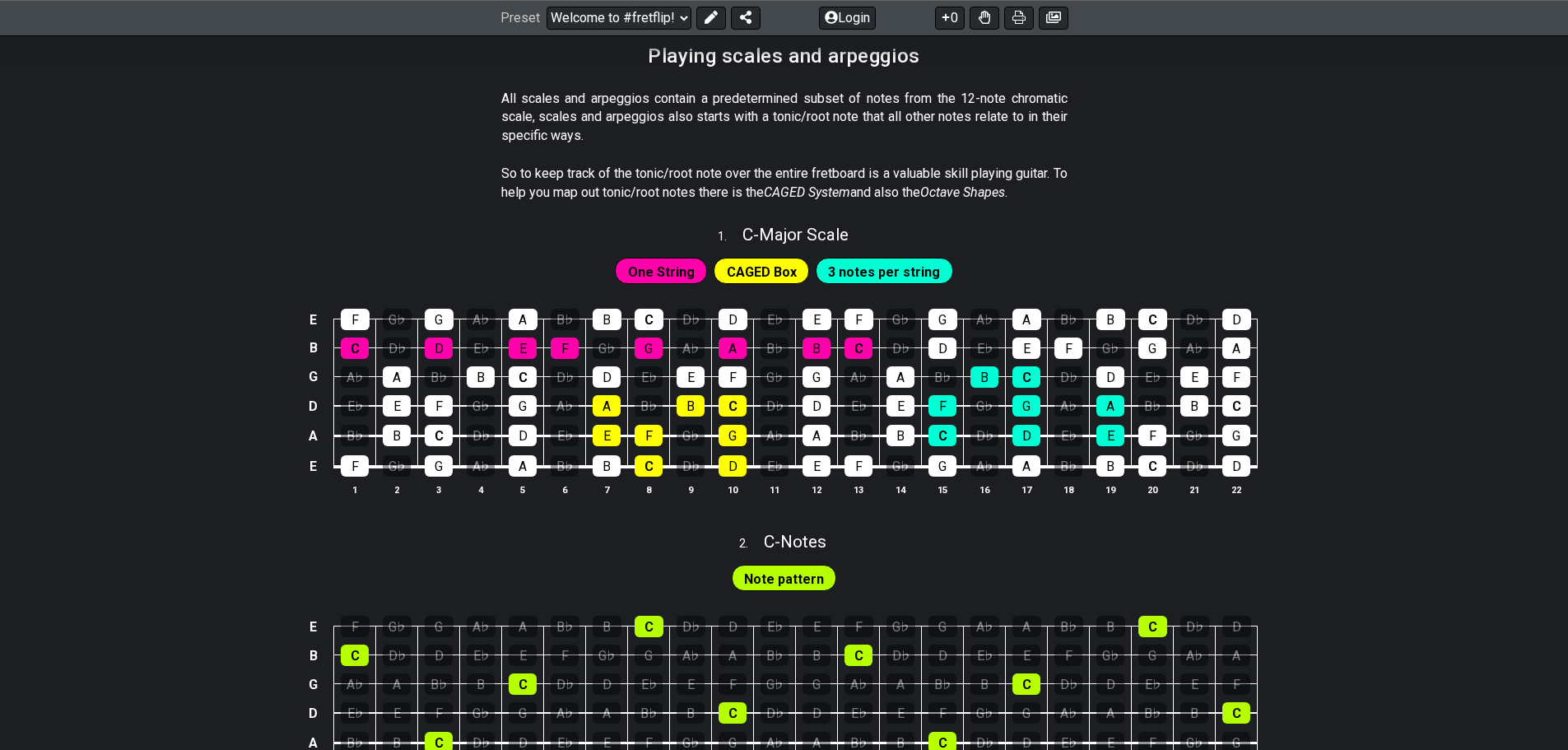
scroll to position [659, 0]
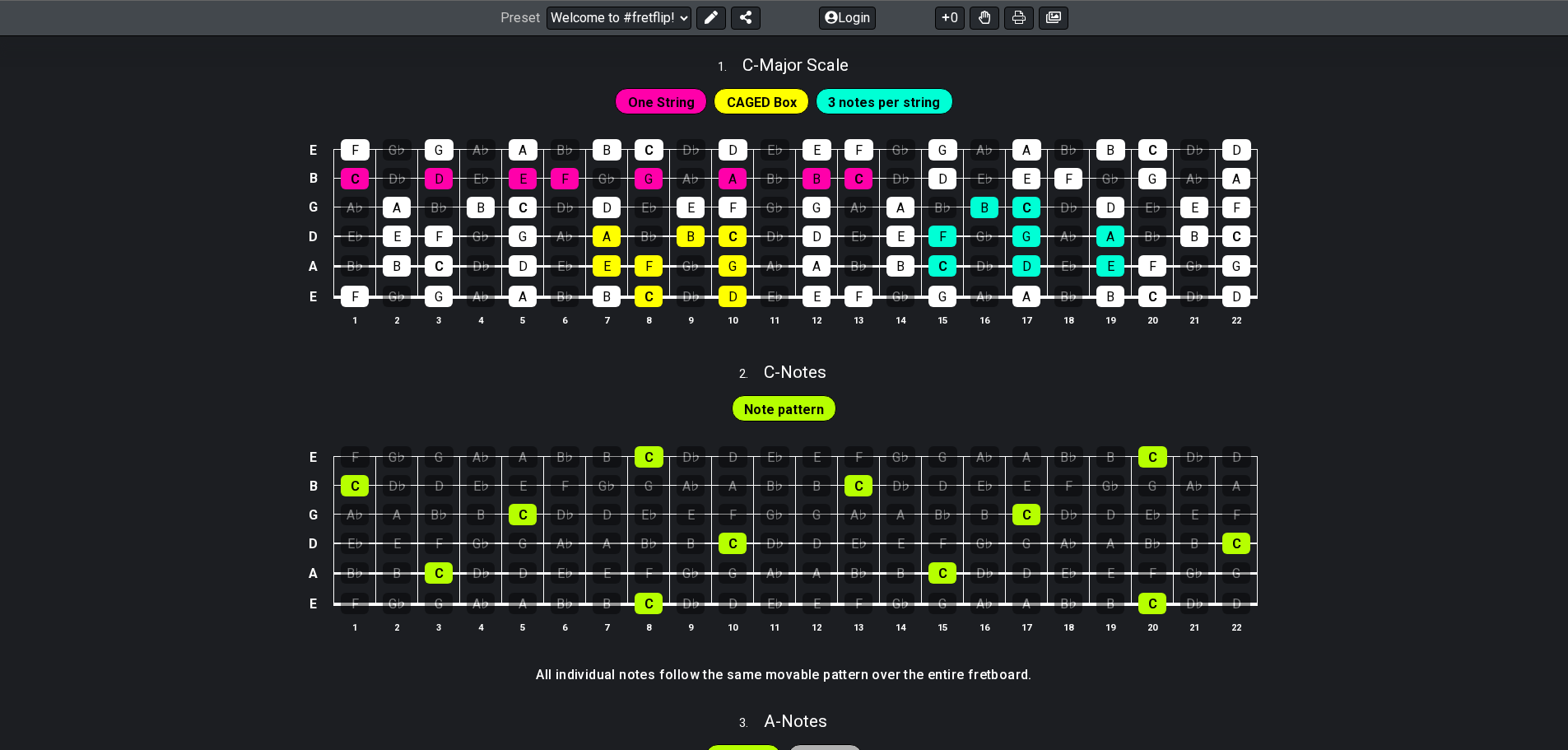
drag, startPoint x: 674, startPoint y: 671, endPoint x: 905, endPoint y: 675, distance: 231.0
click at [905, 675] on h4 "All individual notes follow the same movable pattern over the entire fretboard." at bounding box center [784, 675] width 496 height 18
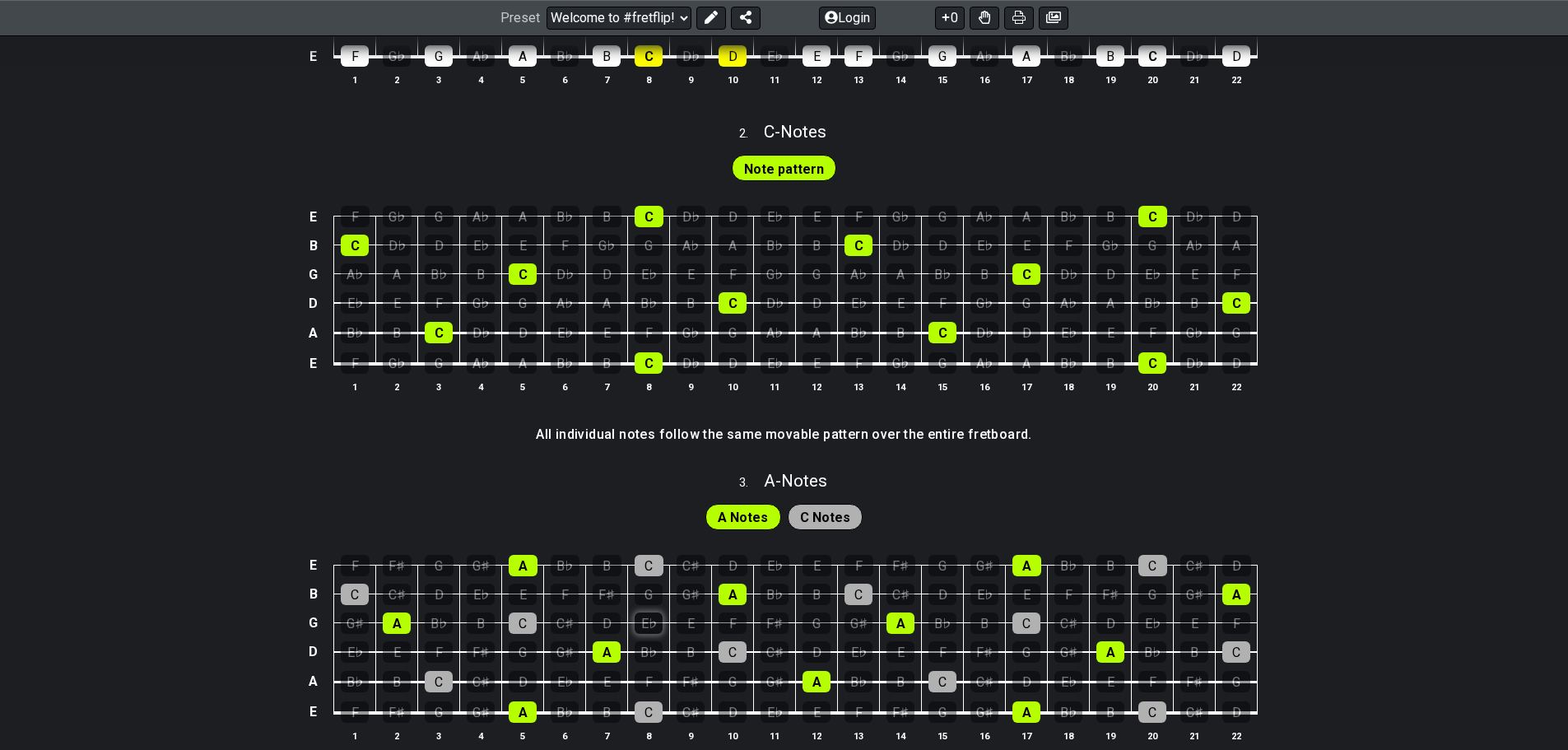
scroll to position [906, 0]
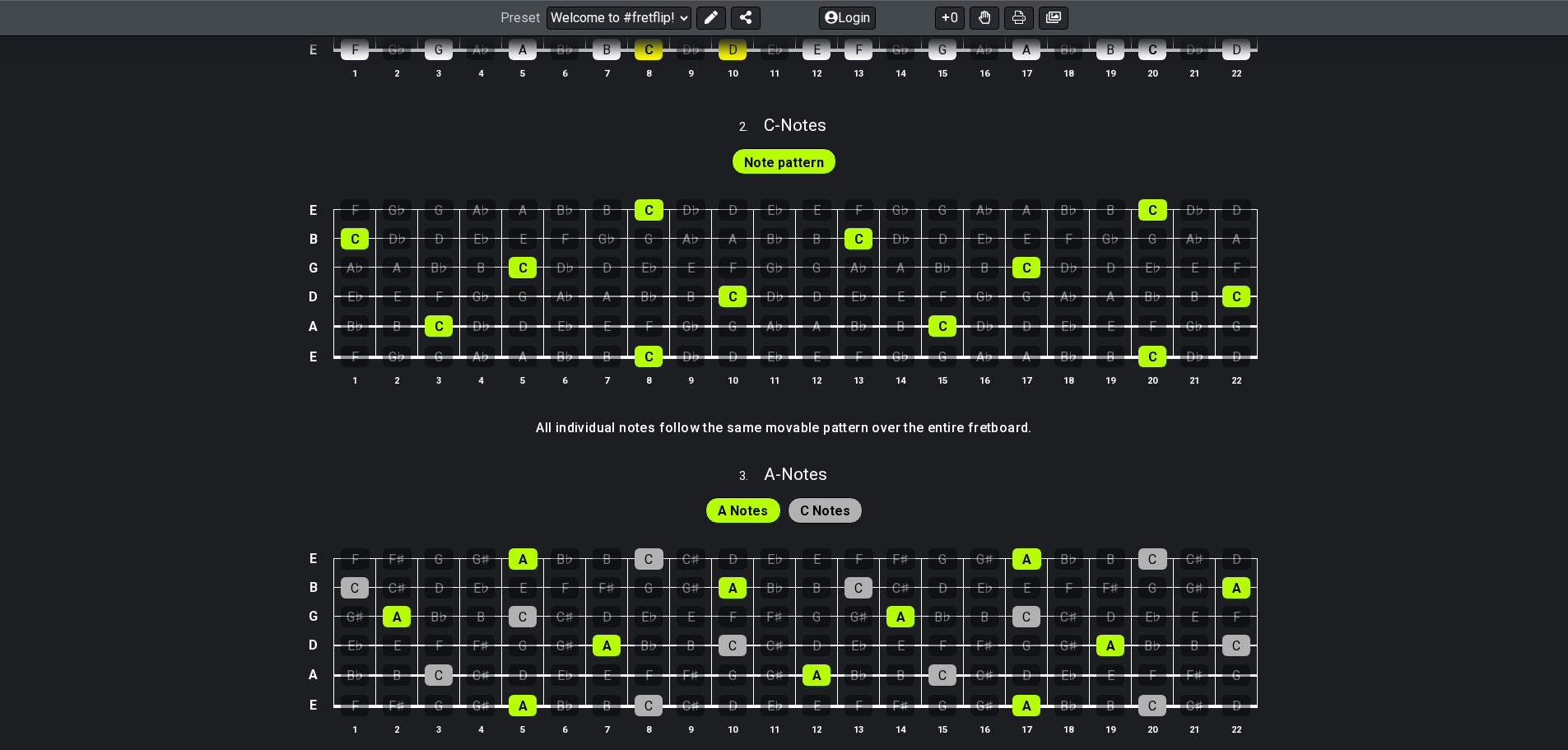
click at [811, 507] on span "C Notes" at bounding box center [825, 510] width 50 height 23
click at [827, 509] on span "C Notes" at bounding box center [825, 510] width 50 height 23
click at [742, 509] on span "A Notes" at bounding box center [743, 510] width 50 height 23
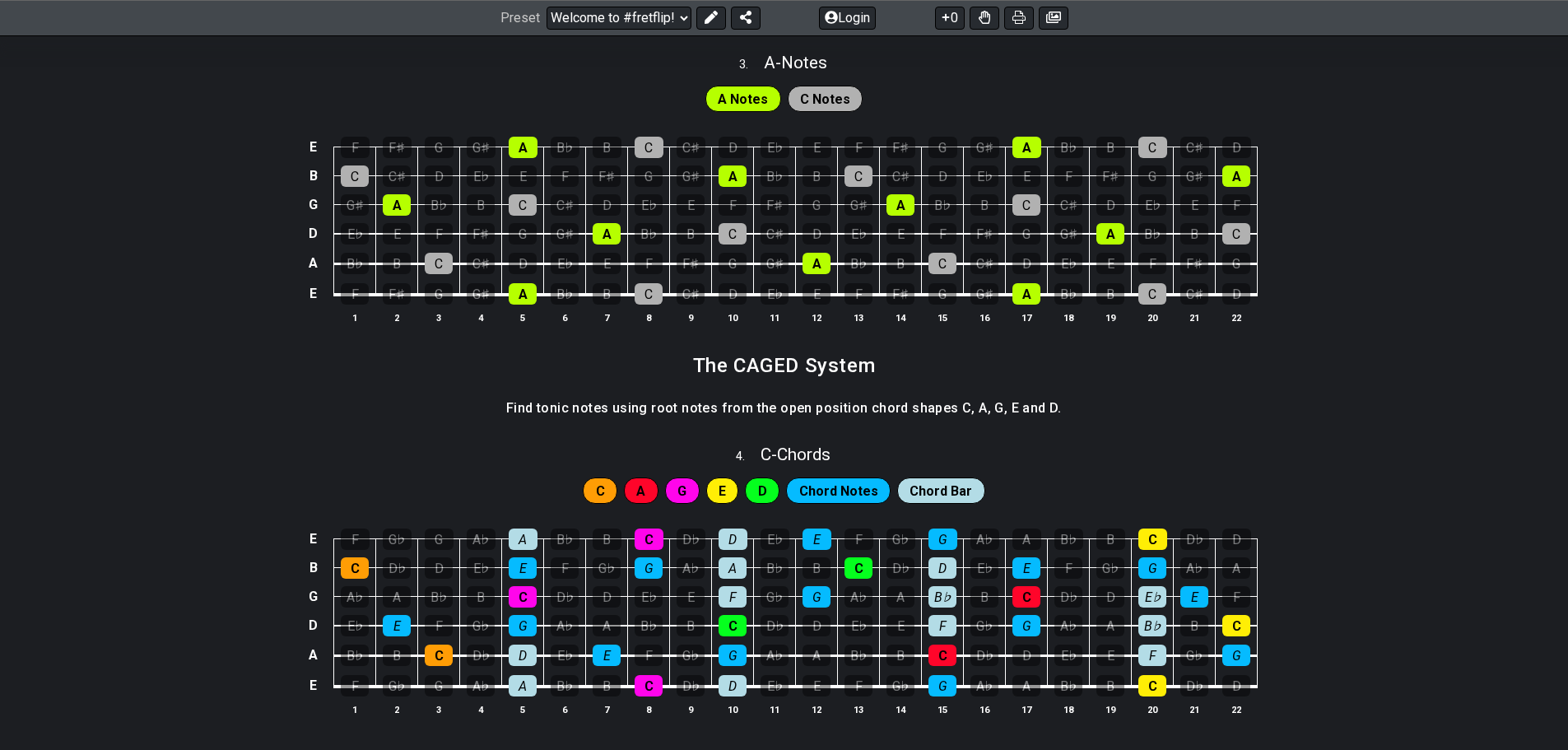
drag, startPoint x: 540, startPoint y: 409, endPoint x: 717, endPoint y: 409, distance: 177.0
click at [717, 409] on h4 "Find tonic notes using root notes from the open position chord shapes C, A, G, …" at bounding box center [784, 408] width 556 height 18
click at [717, 409] on h4 "Find tonic notes using root notes from the open position chord shapes C, A, G, …" at bounding box center [784, 408] width 556 height 18
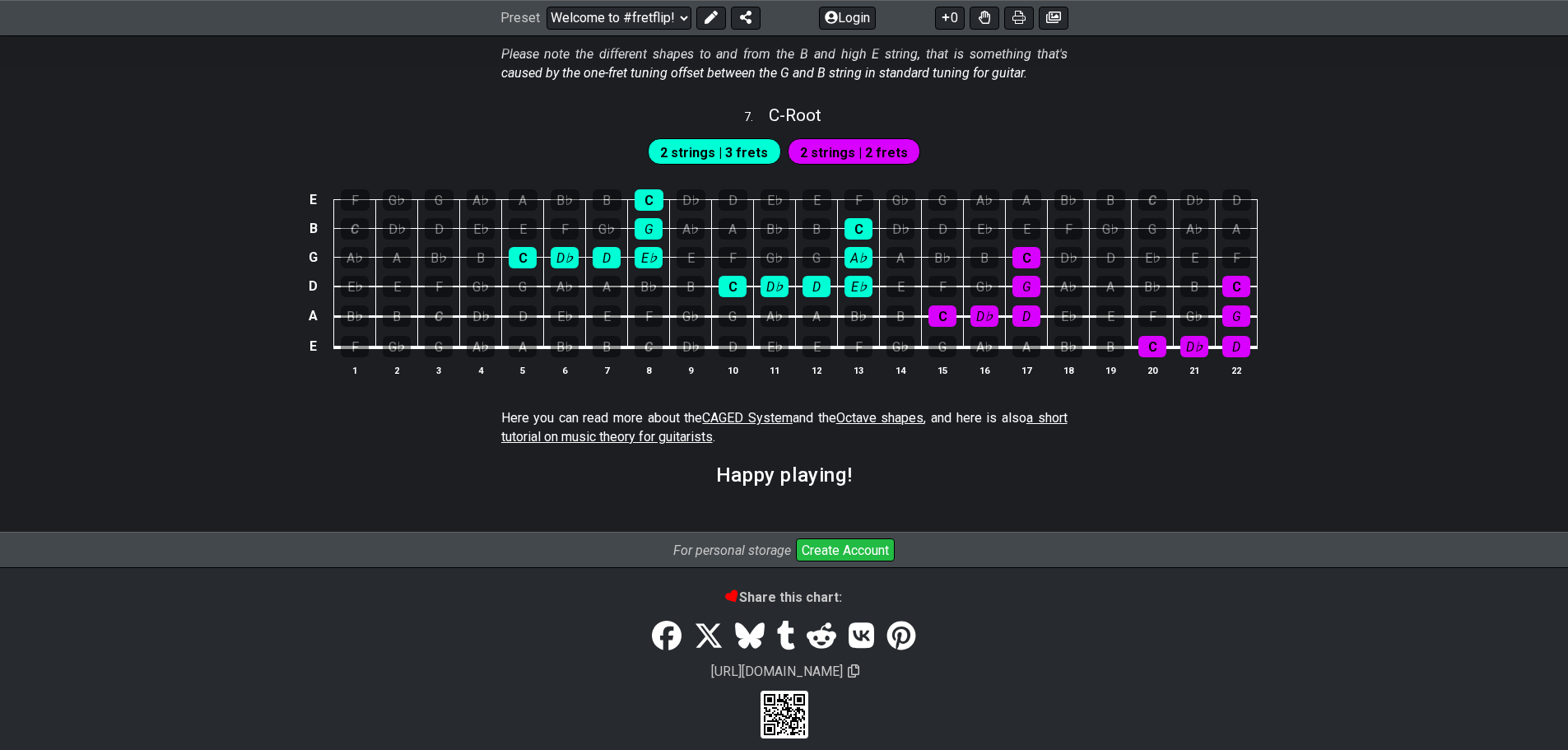
scroll to position [2734, 0]
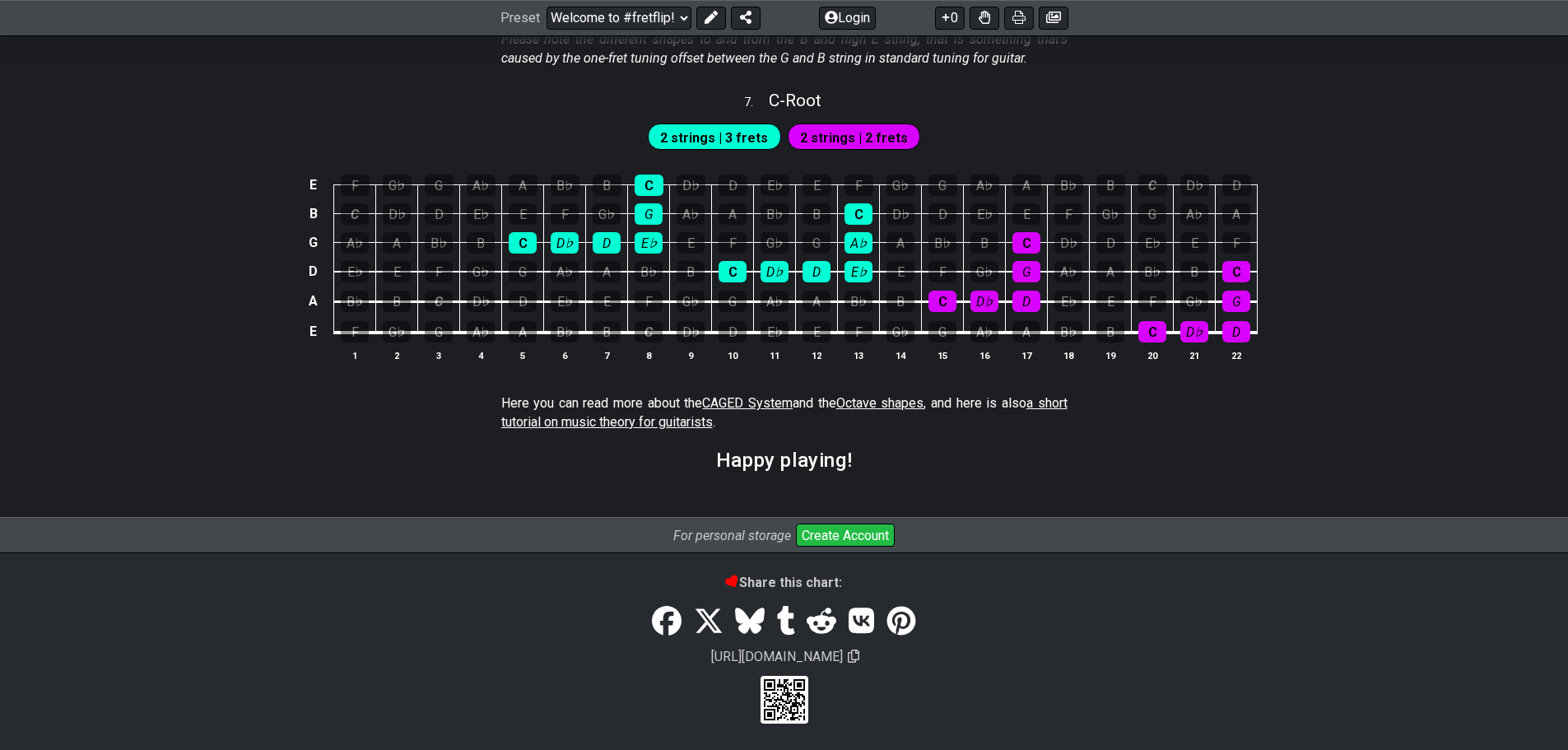
click at [613, 420] on span "a short tutorial on music theory for guitarists" at bounding box center [784, 411] width 567 height 34
select select "/scale-degrees-and-intervals"
